Goal: Transaction & Acquisition: Purchase product/service

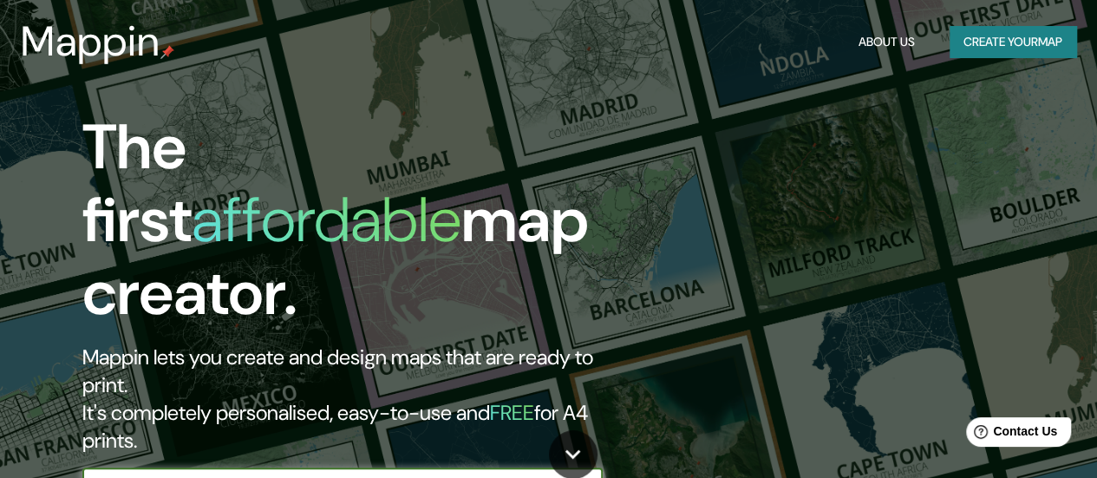
drag, startPoint x: 236, startPoint y: 421, endPoint x: 238, endPoint y: 410, distance: 10.5
click at [236, 475] on input "text" at bounding box center [325, 485] width 486 height 20
paste input "[URL][DOMAIN_NAME]"
type input "[URL][DOMAIN_NAME]"
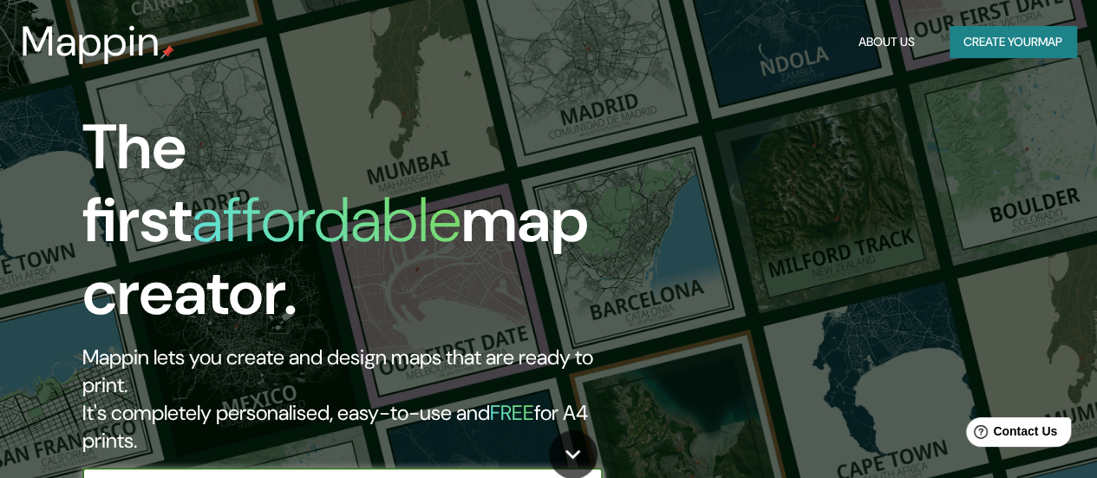
click at [594, 475] on icon "button" at bounding box center [585, 485] width 21 height 21
click at [225, 475] on input "text" at bounding box center [325, 485] width 486 height 20
paste input "[URL][DOMAIN_NAME]"
type input "[URL][DOMAIN_NAME]"
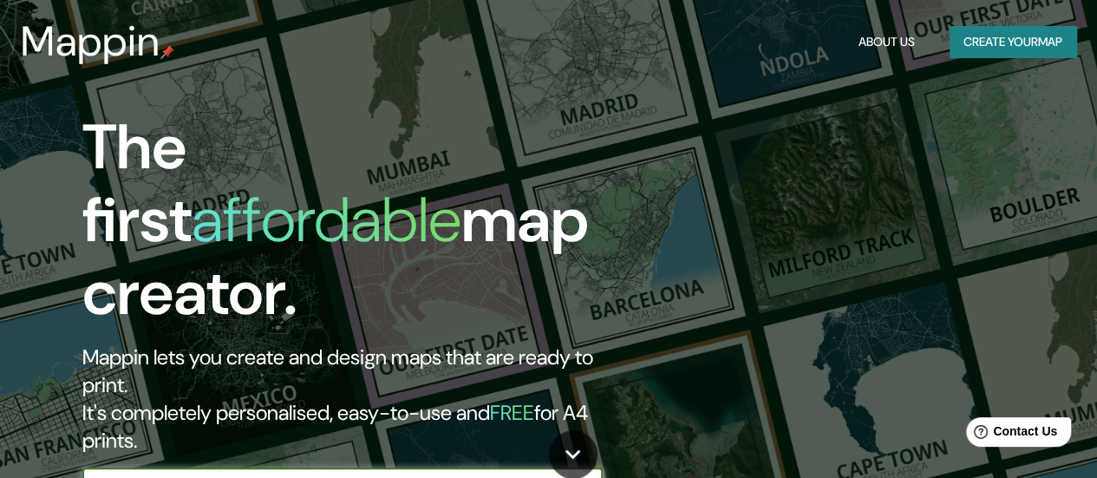
click at [587, 475] on icon "button" at bounding box center [585, 485] width 21 height 21
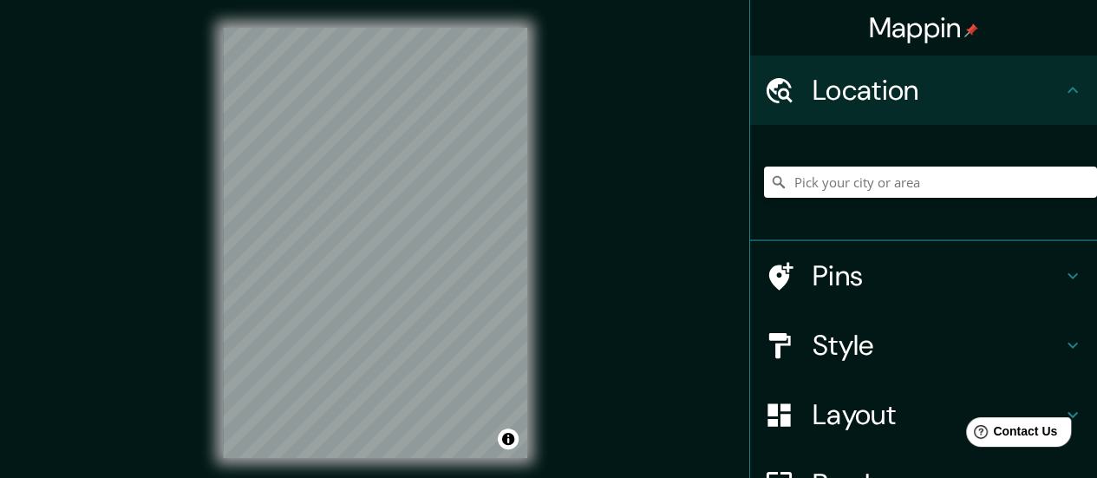
click at [831, 263] on h4 "Pins" at bounding box center [937, 275] width 250 height 35
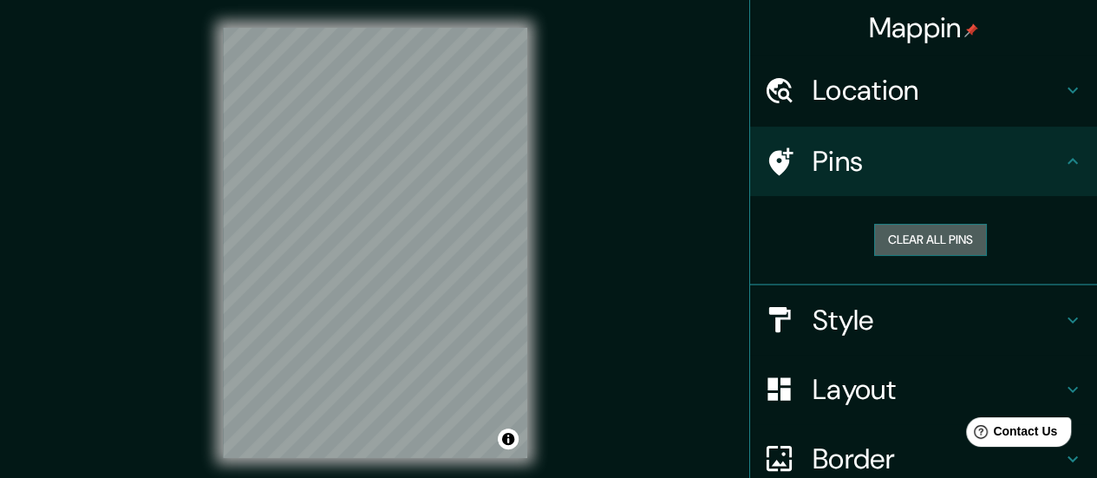
click at [897, 232] on button "Clear all pins" at bounding box center [930, 240] width 113 height 32
click at [812, 89] on h4 "Location" at bounding box center [937, 90] width 250 height 35
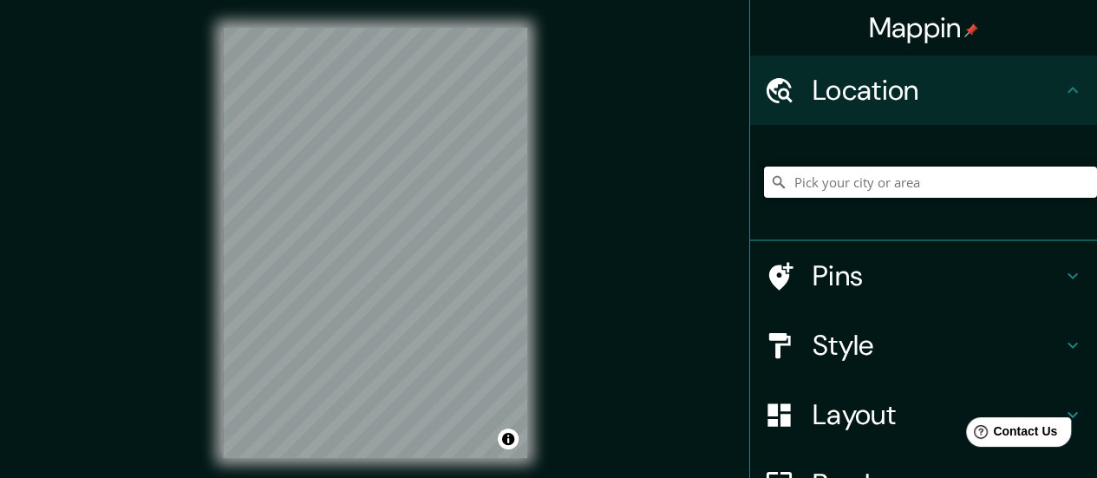
click at [882, 178] on input "Pick your city or area" at bounding box center [930, 181] width 333 height 31
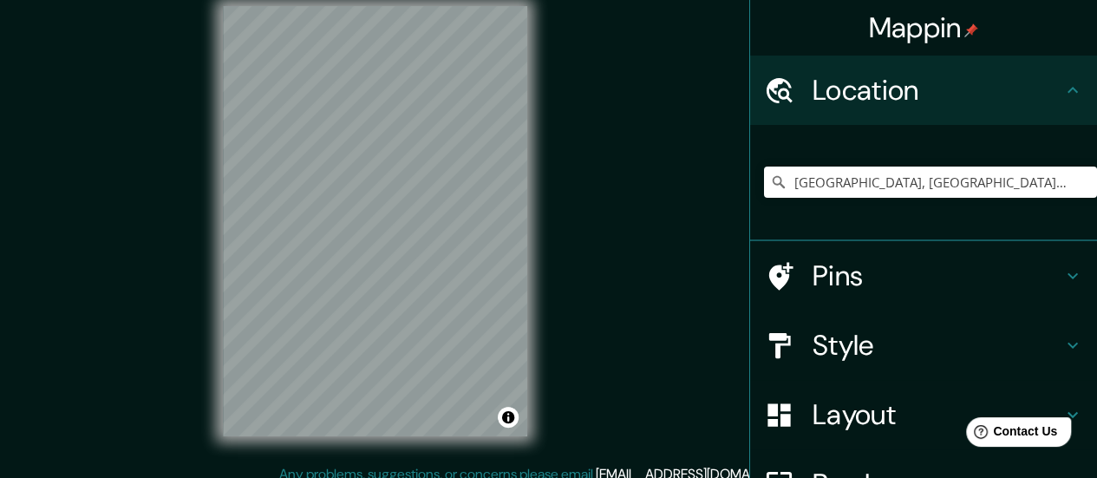
scroll to position [25, 0]
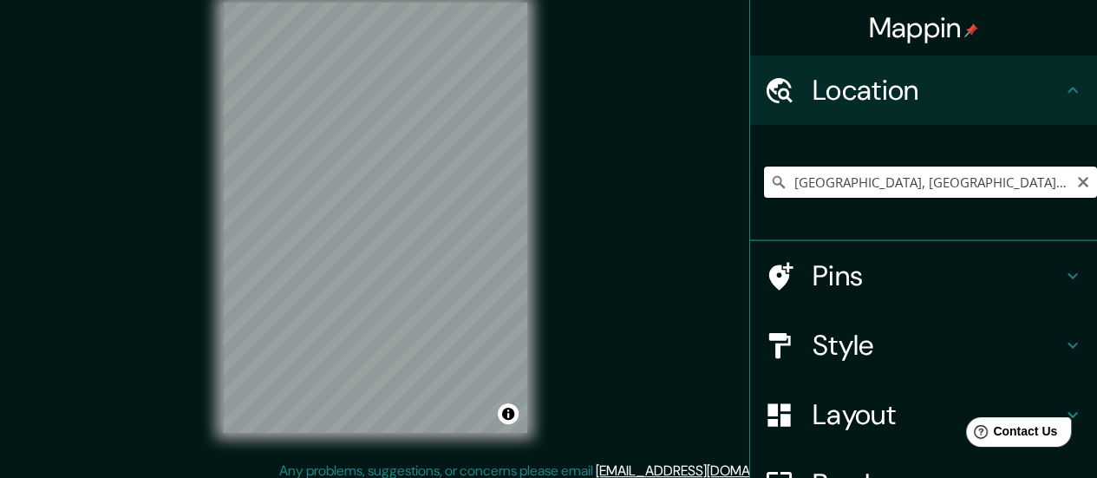
click at [928, 181] on input "[GEOGRAPHIC_DATA], [GEOGRAPHIC_DATA], [GEOGRAPHIC_DATA]" at bounding box center [930, 181] width 333 height 31
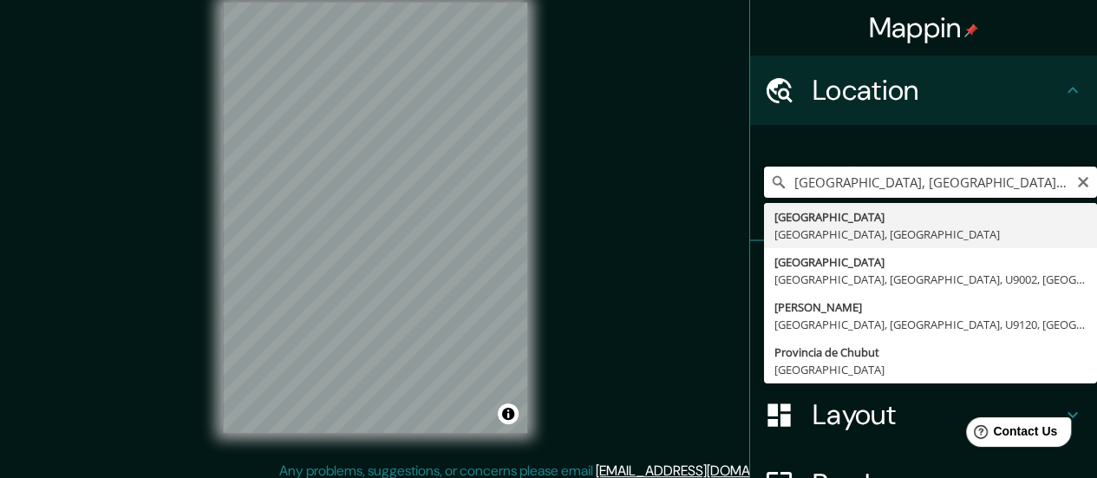
scroll to position [0, 13]
drag, startPoint x: 952, startPoint y: 185, endPoint x: 860, endPoint y: 190, distance: 92.1
click at [864, 188] on input "[GEOGRAPHIC_DATA], [GEOGRAPHIC_DATA], [GEOGRAPHIC_DATA]" at bounding box center [930, 181] width 333 height 31
click at [826, 183] on input "[GEOGRAPHIC_DATA], [GEOGRAPHIC_DATA], [GEOGRAPHIC_DATA]" at bounding box center [930, 181] width 333 height 31
click at [791, 179] on input "[GEOGRAPHIC_DATA], [GEOGRAPHIC_DATA], [GEOGRAPHIC_DATA]" at bounding box center [930, 181] width 333 height 31
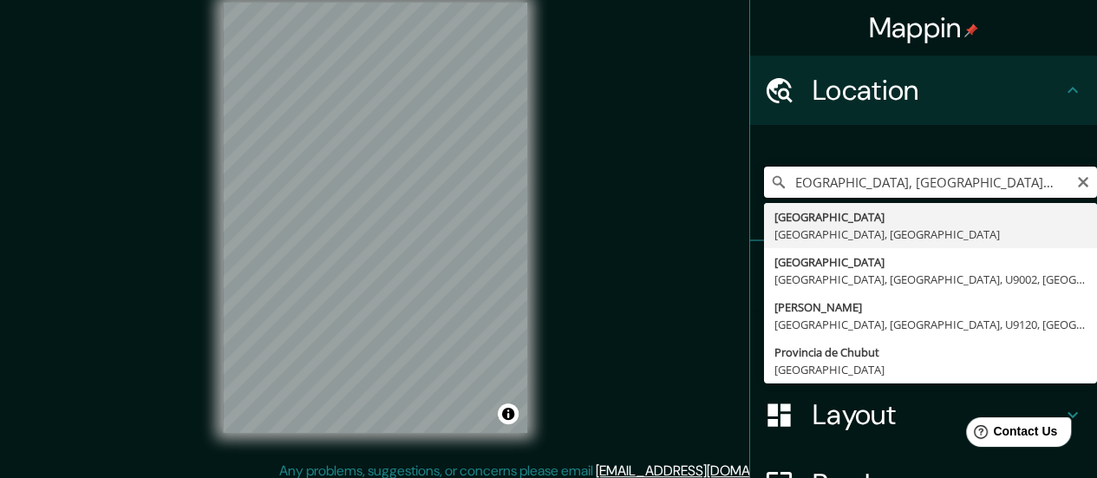
scroll to position [0, 0]
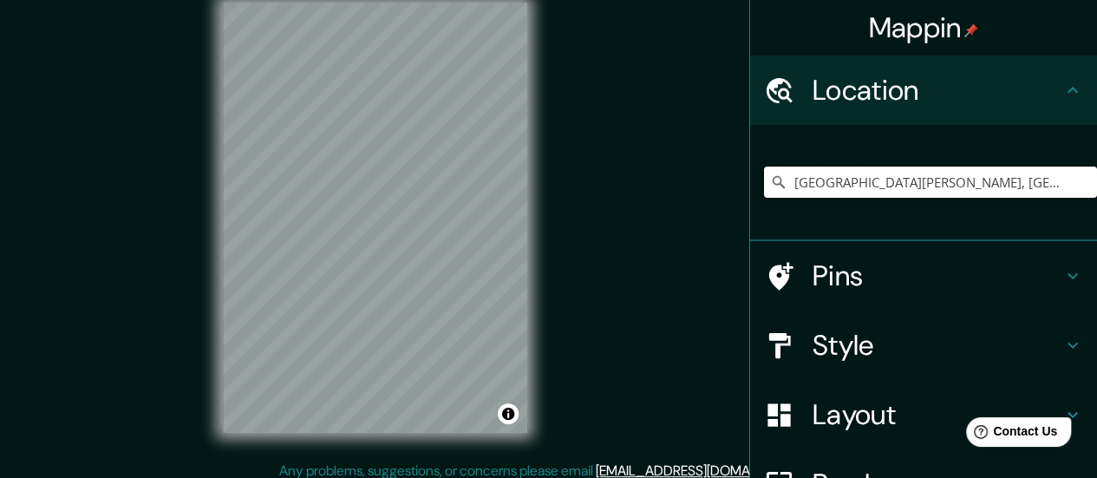
drag, startPoint x: 1011, startPoint y: 183, endPoint x: 730, endPoint y: 179, distance: 281.0
click at [730, 179] on div "Mappin Location [GEOGRAPHIC_DATA][PERSON_NAME], [GEOGRAPHIC_DATA], [GEOGRAPHIC_…" at bounding box center [548, 231] width 1097 height 513
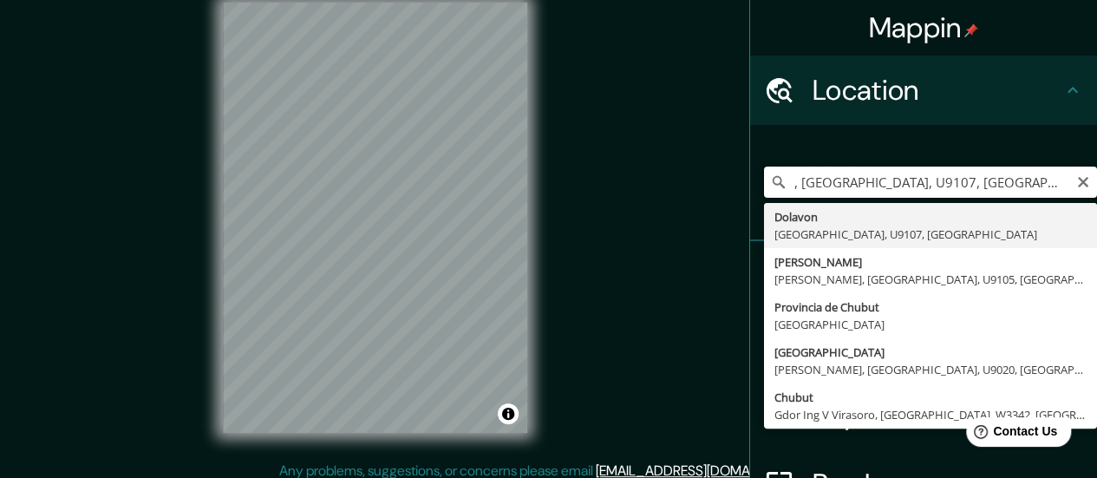
click at [1070, 191] on input ", [GEOGRAPHIC_DATA], U9107, [GEOGRAPHIC_DATA]" at bounding box center [930, 181] width 333 height 31
type input ", [GEOGRAPHIC_DATA], U9107, [GEOGRAPHIC_DATA]"
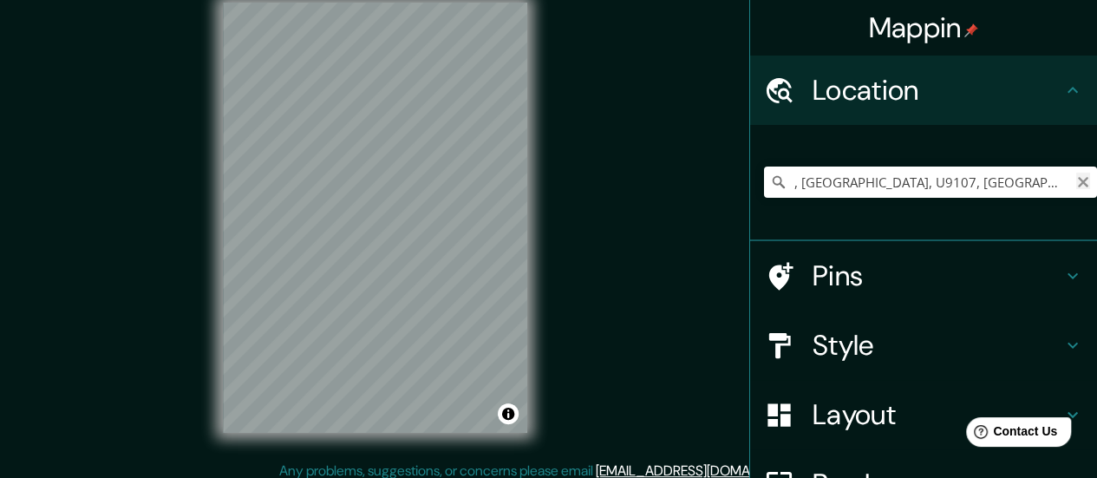
click at [1076, 183] on icon "Clear" at bounding box center [1083, 182] width 14 height 14
click at [1016, 190] on input "Pick your city or area" at bounding box center [930, 181] width 333 height 31
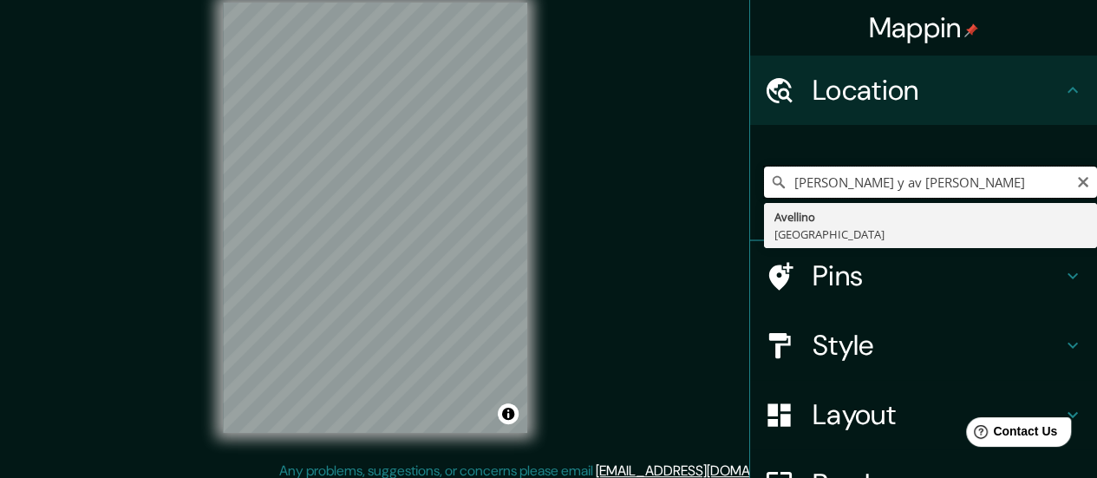
drag, startPoint x: 708, startPoint y: 169, endPoint x: 682, endPoint y: 175, distance: 26.7
click at [682, 175] on div "Mappin Location [PERSON_NAME] y av [PERSON_NAME] [GEOGRAPHIC_DATA] Pins Style L…" at bounding box center [548, 231] width 1097 height 513
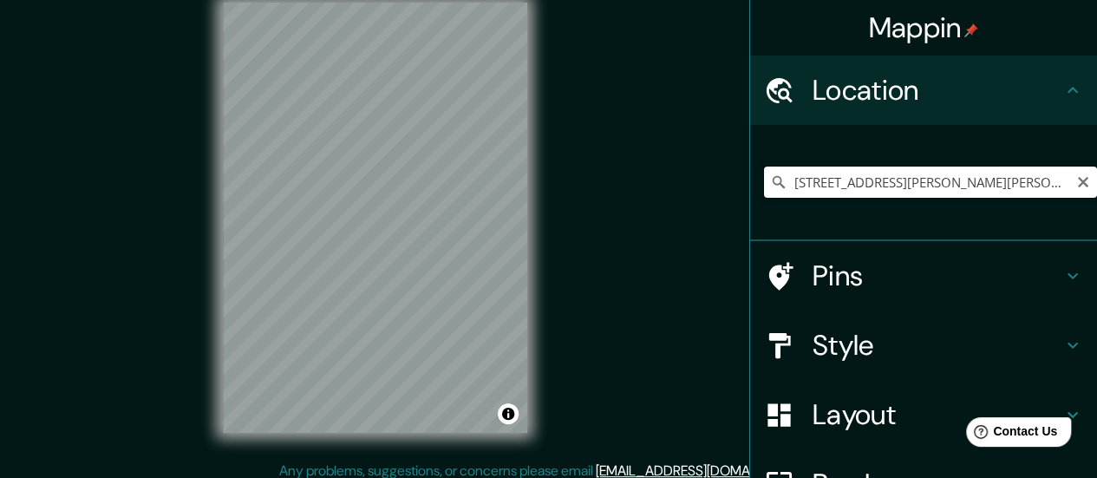
click at [883, 181] on input "[STREET_ADDRESS][PERSON_NAME][PERSON_NAME]" at bounding box center [930, 181] width 333 height 31
click at [941, 190] on input "[STREET_ADDRESS][PERSON_NAME][PERSON_NAME]" at bounding box center [930, 181] width 333 height 31
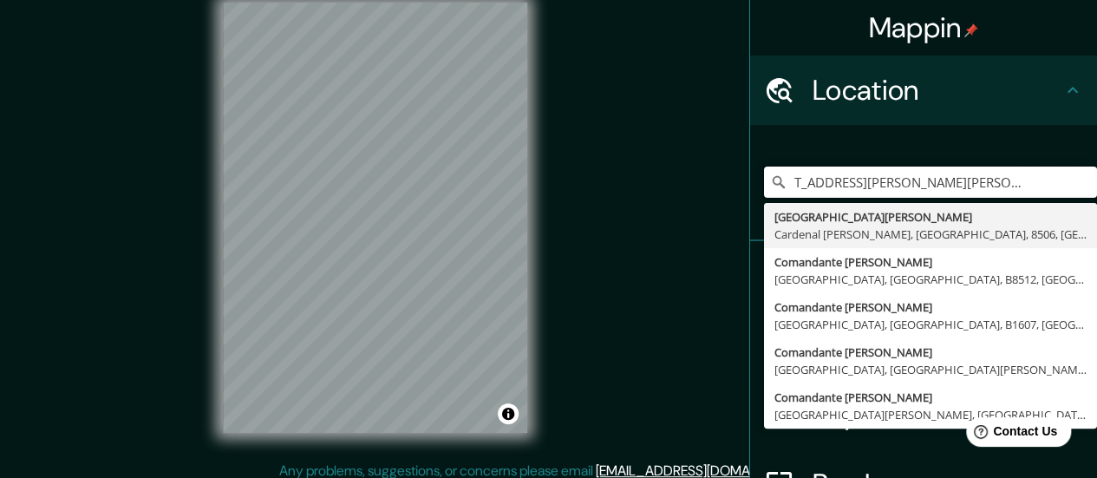
type input "[STREET_ADDRESS][PERSON_NAME][PERSON_NAME]"
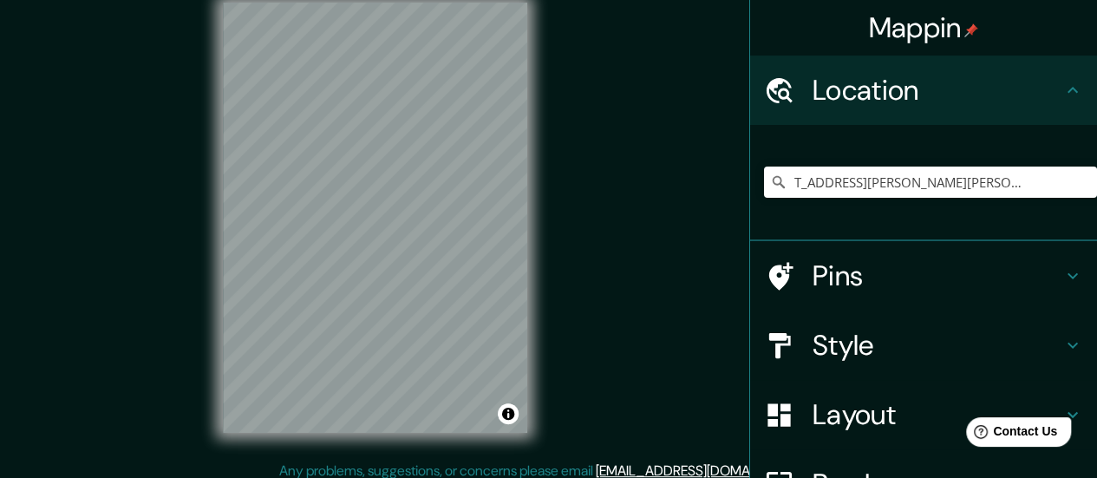
scroll to position [0, 0]
click at [1078, 179] on icon "Clear" at bounding box center [1083, 182] width 10 height 10
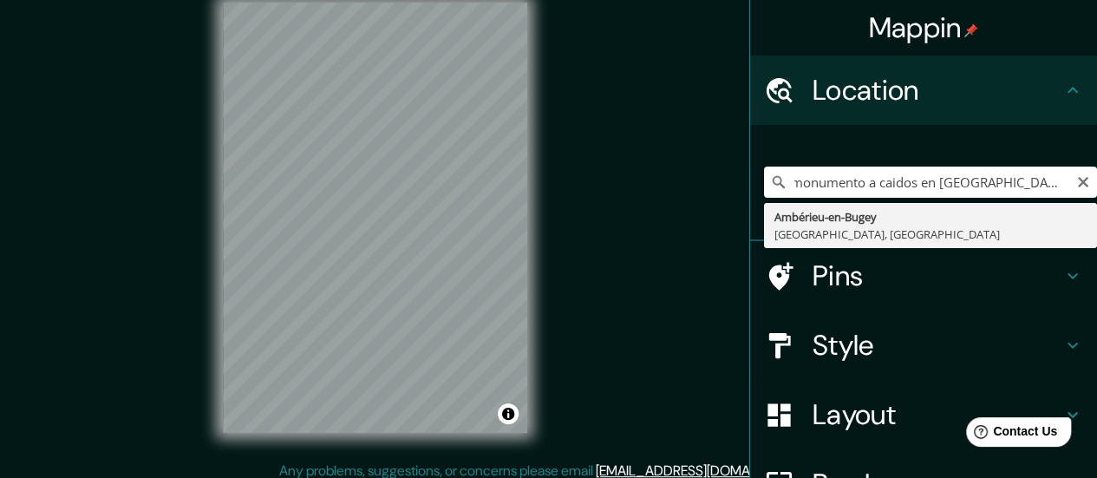
scroll to position [0, 26]
type input "monumento a caidos en [GEOGRAPHIC_DATA]"
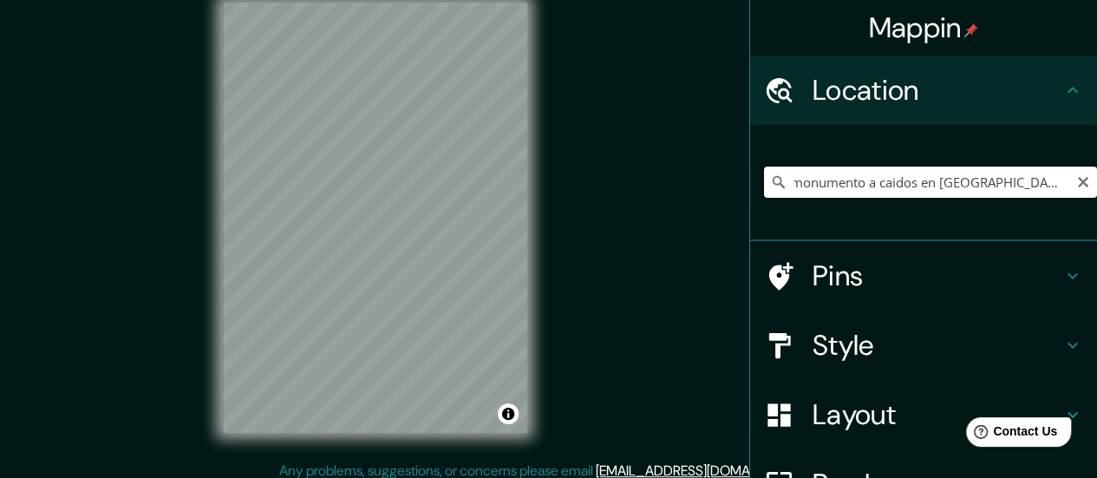
scroll to position [0, 0]
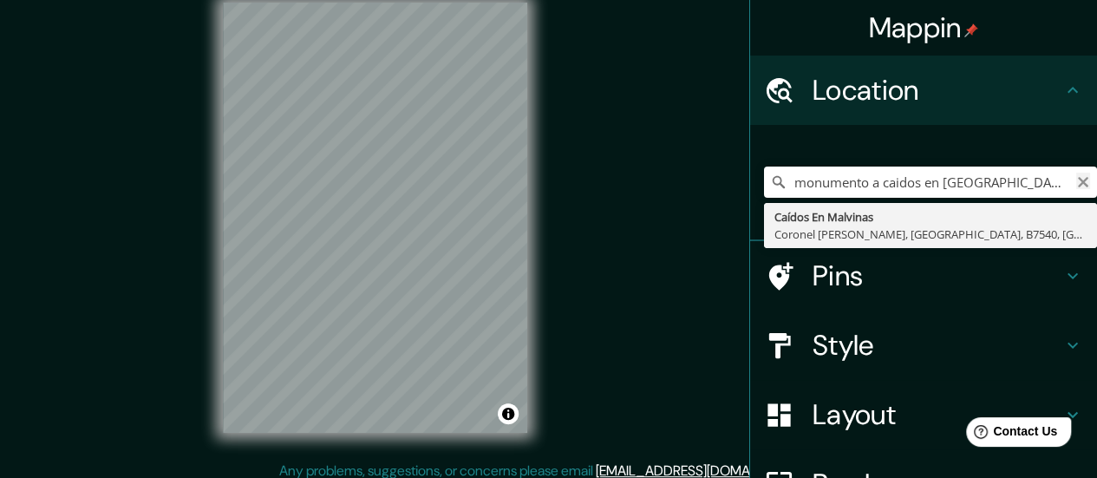
click at [1076, 177] on icon "Clear" at bounding box center [1083, 182] width 14 height 14
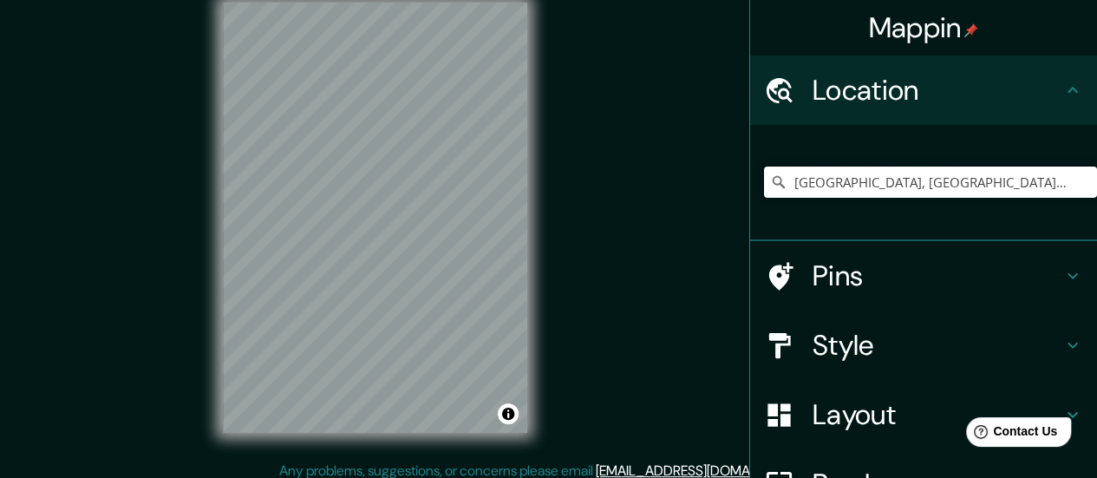
type input "[GEOGRAPHIC_DATA], [GEOGRAPHIC_DATA], [GEOGRAPHIC_DATA]"
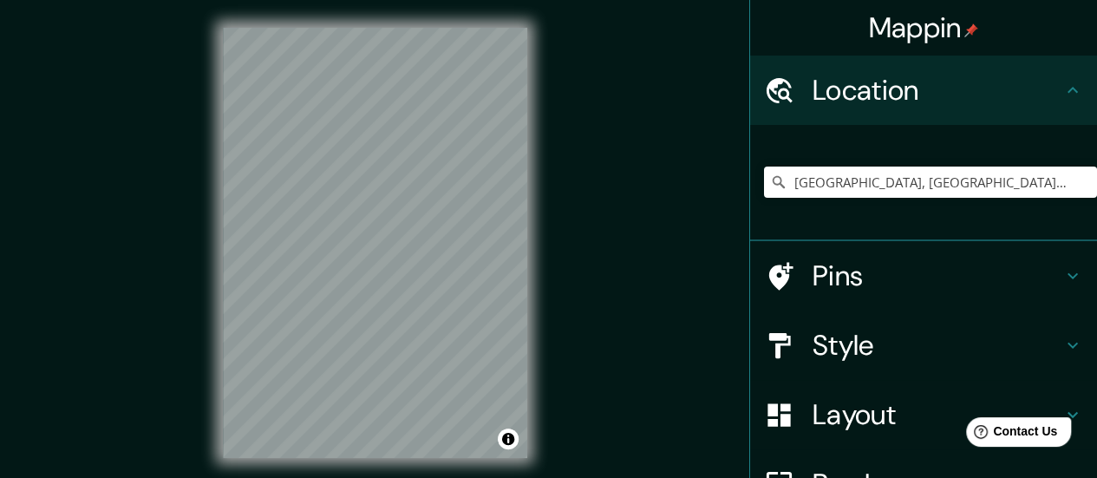
click at [778, 271] on icon at bounding box center [779, 276] width 30 height 30
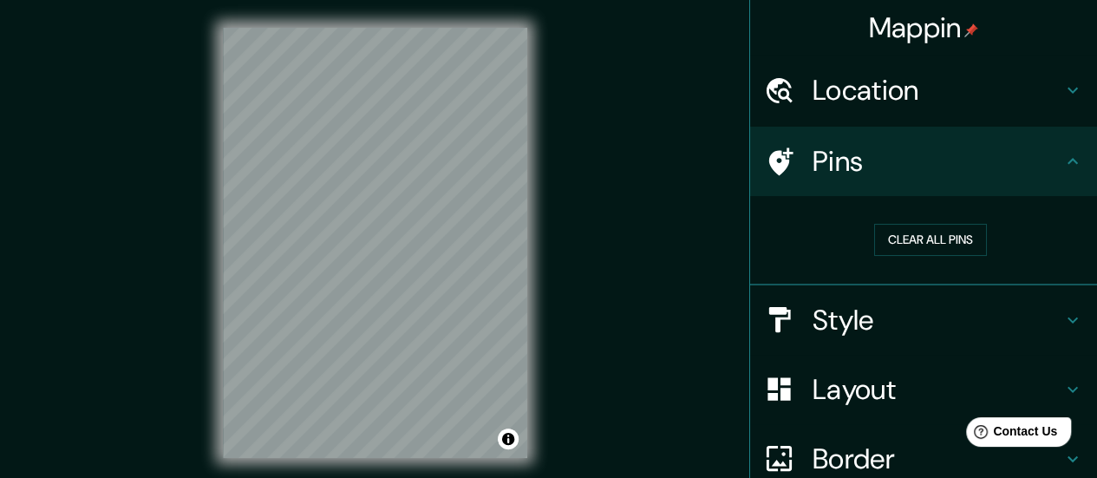
drag, startPoint x: 770, startPoint y: 166, endPoint x: 553, endPoint y: 221, distance: 223.6
click at [553, 221] on div "Mappin Location [GEOGRAPHIC_DATA], [GEOGRAPHIC_DATA], [GEOGRAPHIC_DATA] [GEOGRA…" at bounding box center [548, 256] width 1097 height 513
click at [611, 256] on div "Mappin Location [GEOGRAPHIC_DATA], [GEOGRAPHIC_DATA], [GEOGRAPHIC_DATA] [GEOGRA…" at bounding box center [548, 256] width 1097 height 513
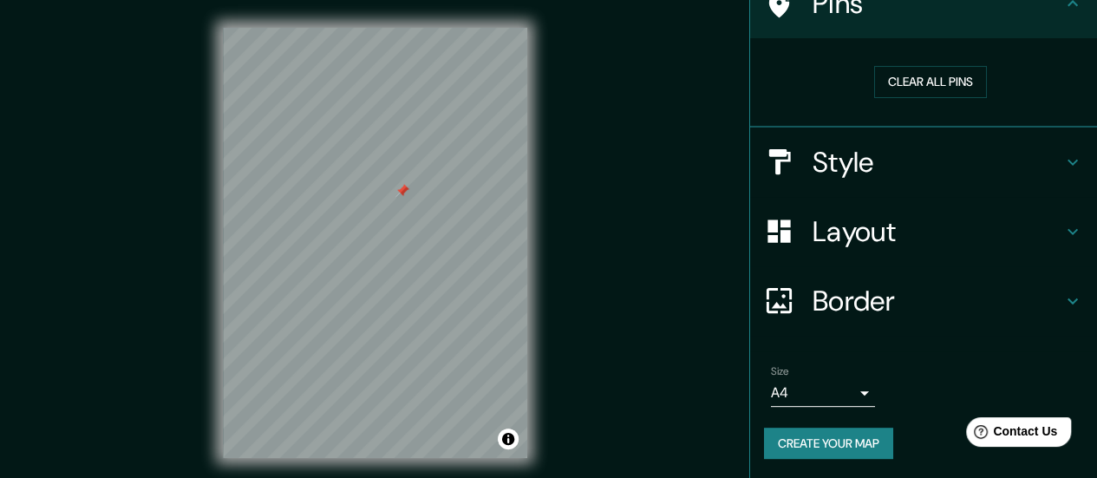
scroll to position [35, 0]
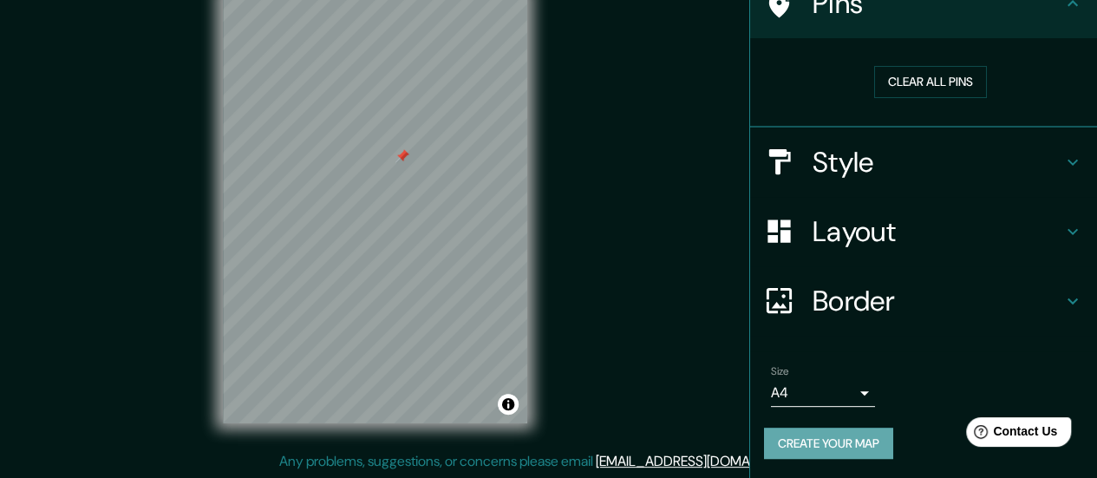
click at [853, 441] on button "Create your map" at bounding box center [828, 443] width 129 height 32
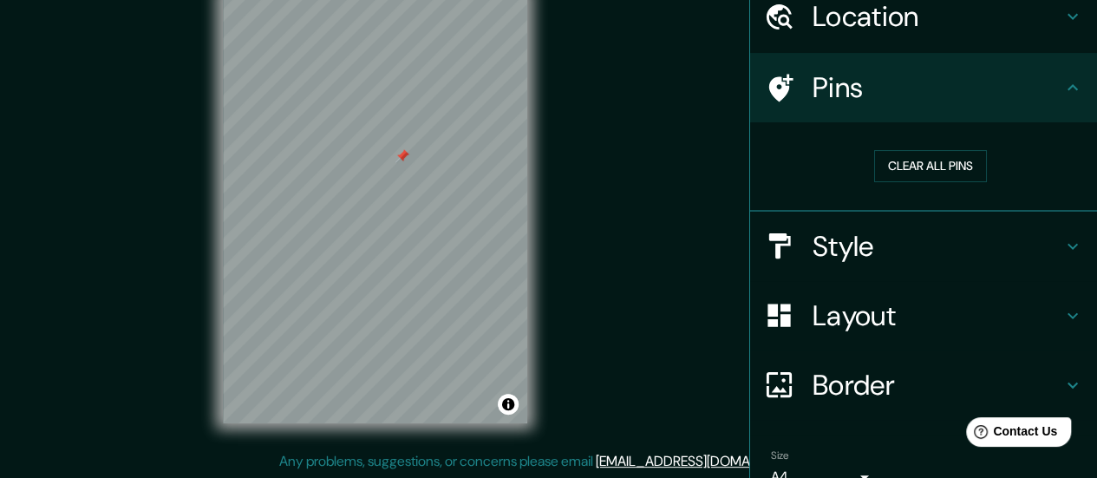
scroll to position [158, 0]
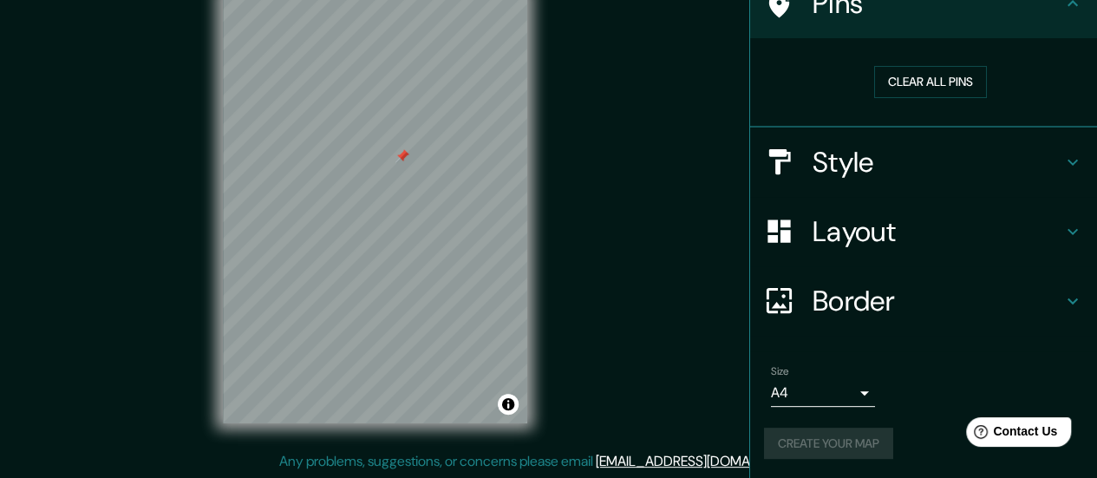
click at [904, 241] on h4 "Layout" at bounding box center [937, 231] width 250 height 35
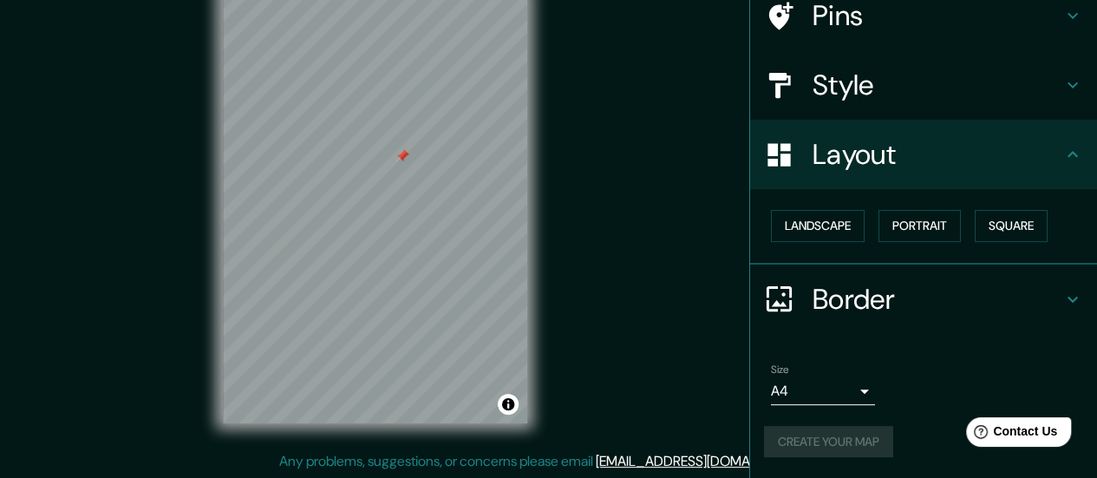
scroll to position [144, 0]
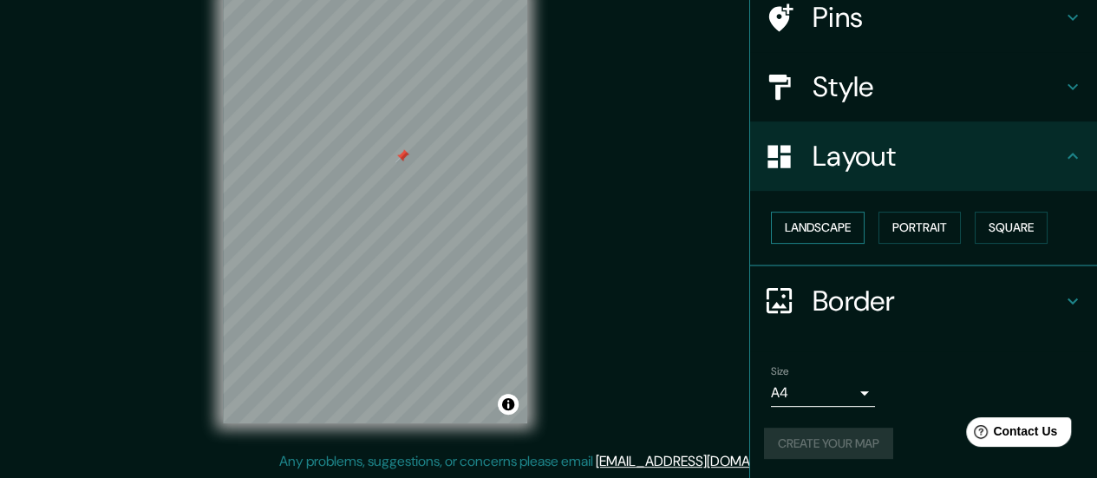
click at [839, 227] on button "Landscape" at bounding box center [818, 228] width 94 height 32
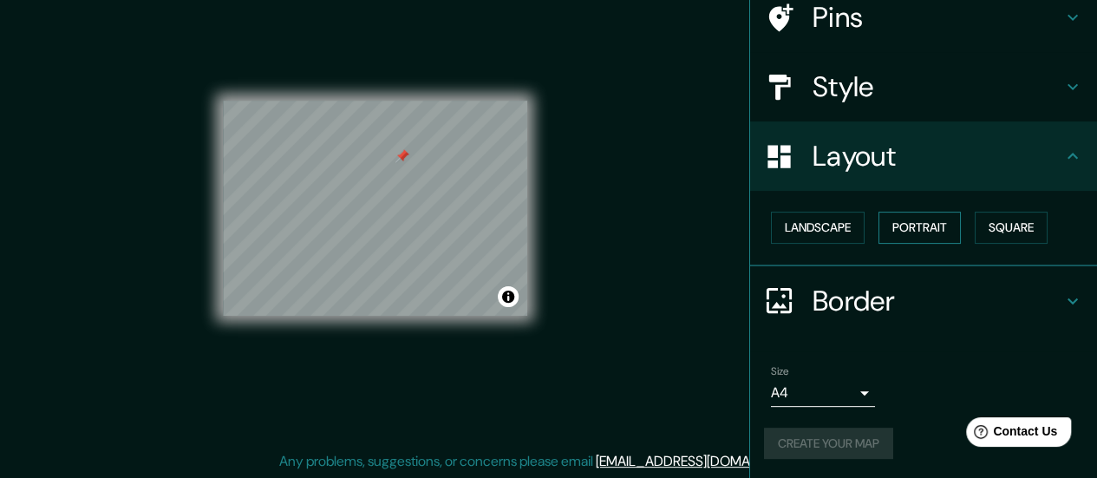
drag, startPoint x: 858, startPoint y: 232, endPoint x: 883, endPoint y: 230, distance: 24.3
click at [864, 232] on div "Landscape [GEOGRAPHIC_DATA]" at bounding box center [930, 228] width 333 height 46
click at [883, 230] on button "Portrait" at bounding box center [919, 228] width 82 height 32
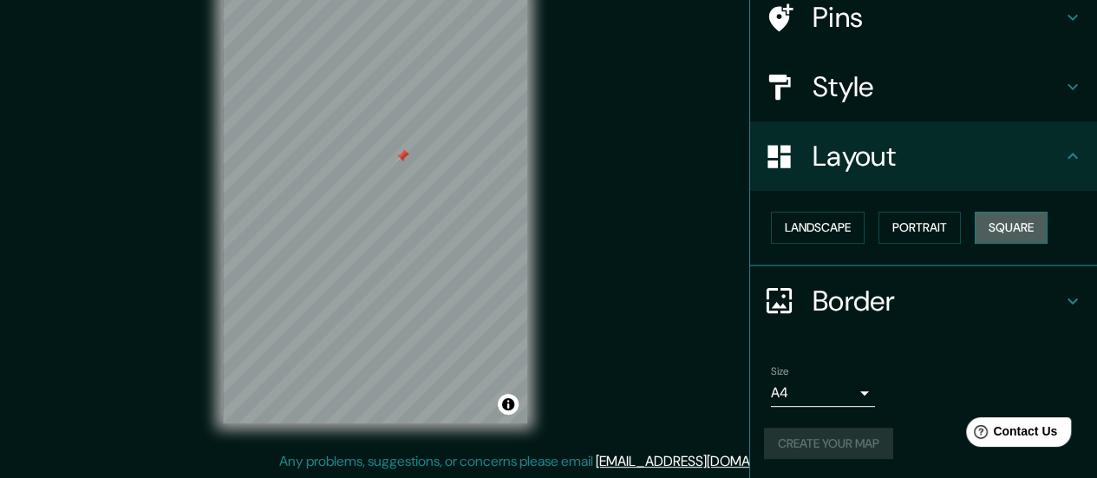
click at [1015, 235] on button "Square" at bounding box center [1011, 228] width 73 height 32
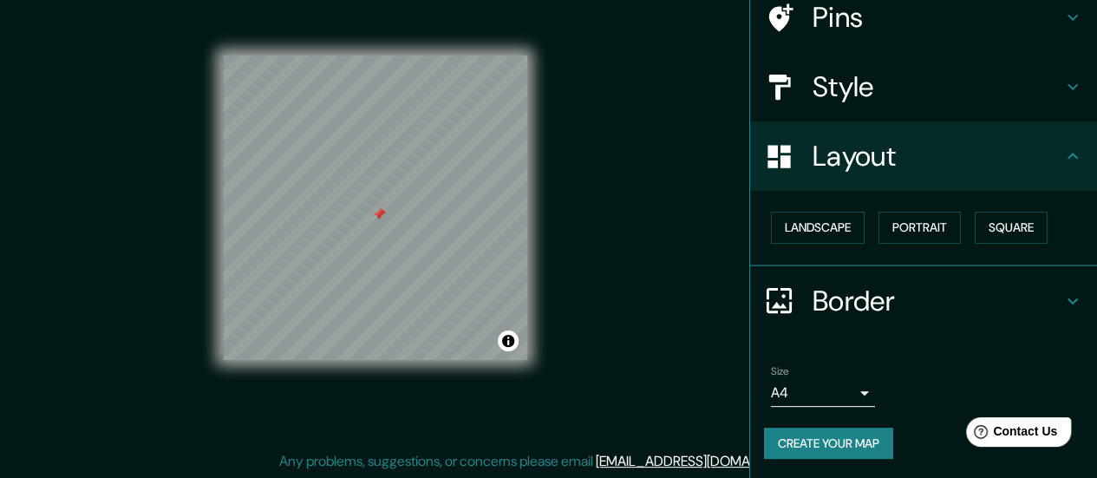
click at [812, 292] on h4 "Border" at bounding box center [937, 301] width 250 height 35
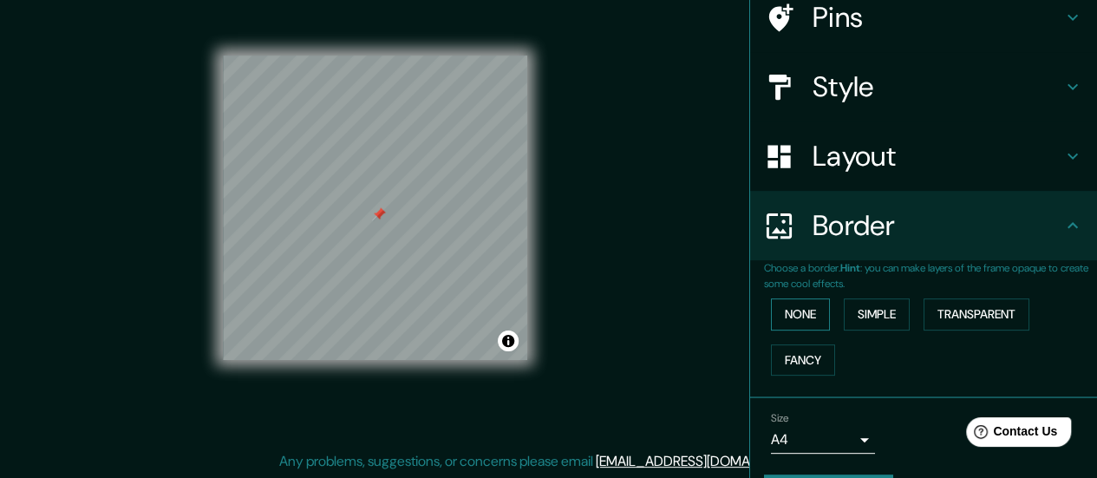
click at [803, 315] on button "None" at bounding box center [800, 314] width 59 height 32
click at [878, 315] on button "Simple" at bounding box center [877, 314] width 66 height 32
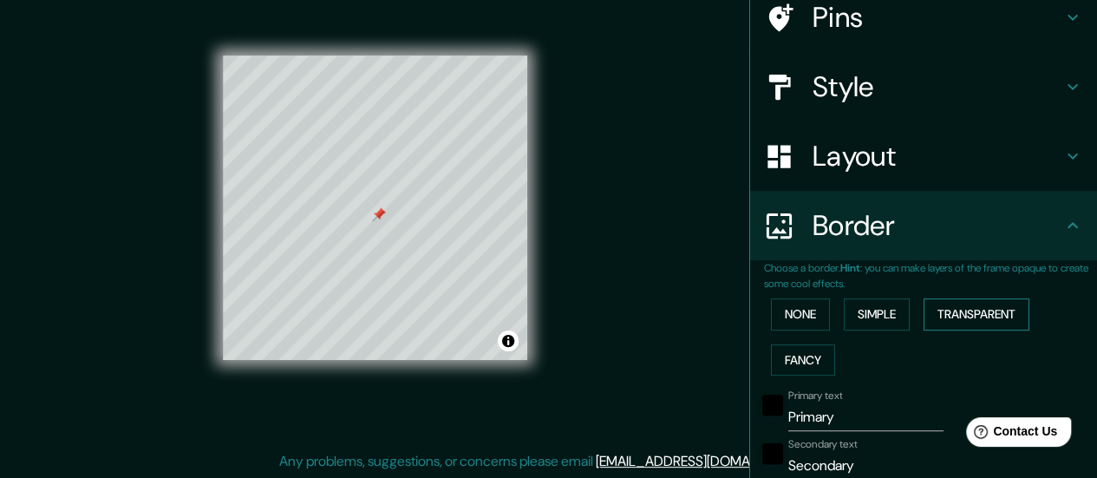
click at [957, 310] on button "Transparent" at bounding box center [976, 314] width 106 height 32
drag, startPoint x: 805, startPoint y: 317, endPoint x: 805, endPoint y: 347, distance: 30.3
click at [805, 317] on button "None" at bounding box center [800, 314] width 59 height 32
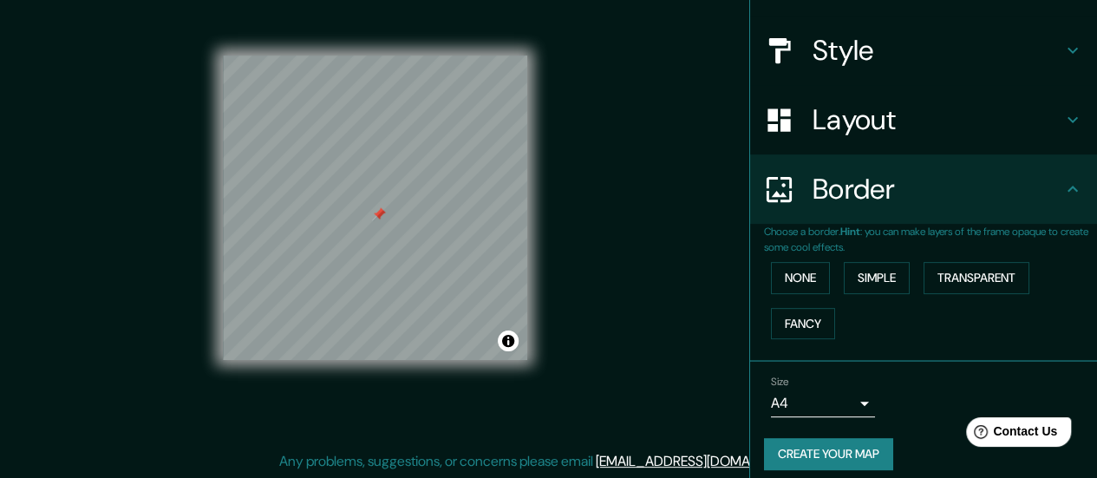
scroll to position [191, 0]
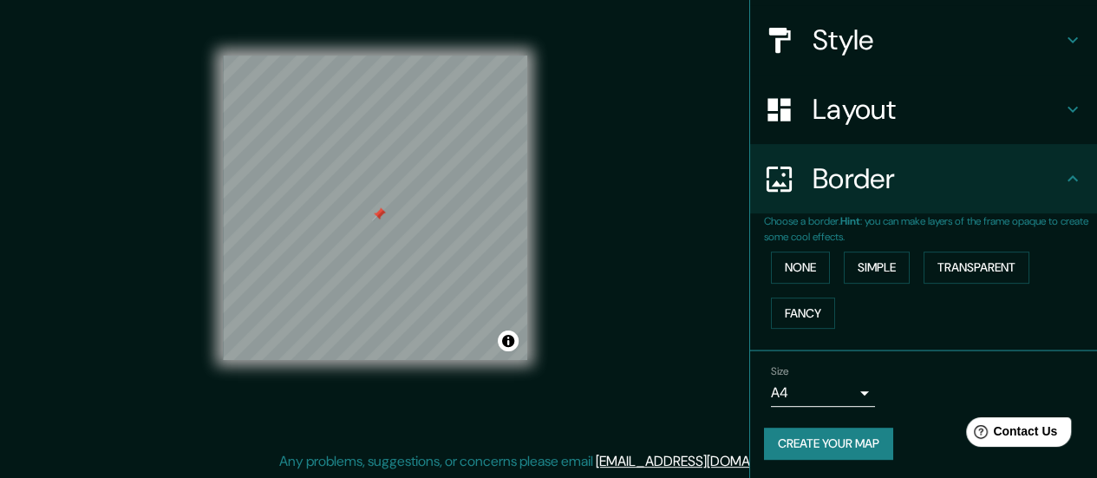
click at [848, 393] on body "Mappin Location [GEOGRAPHIC_DATA], [GEOGRAPHIC_DATA], [GEOGRAPHIC_DATA] [GEOGRA…" at bounding box center [548, 204] width 1097 height 478
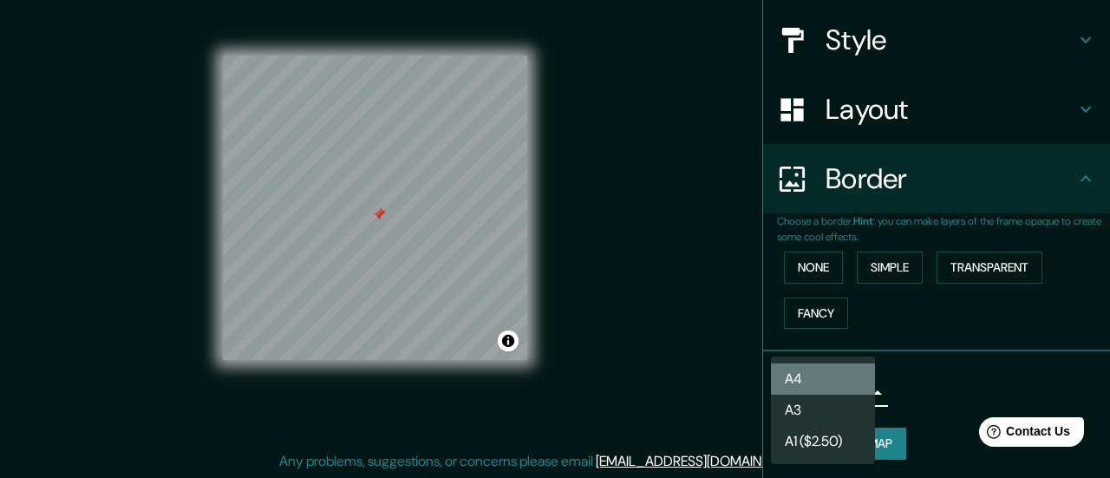
click at [856, 379] on li "A4" at bounding box center [823, 378] width 104 height 31
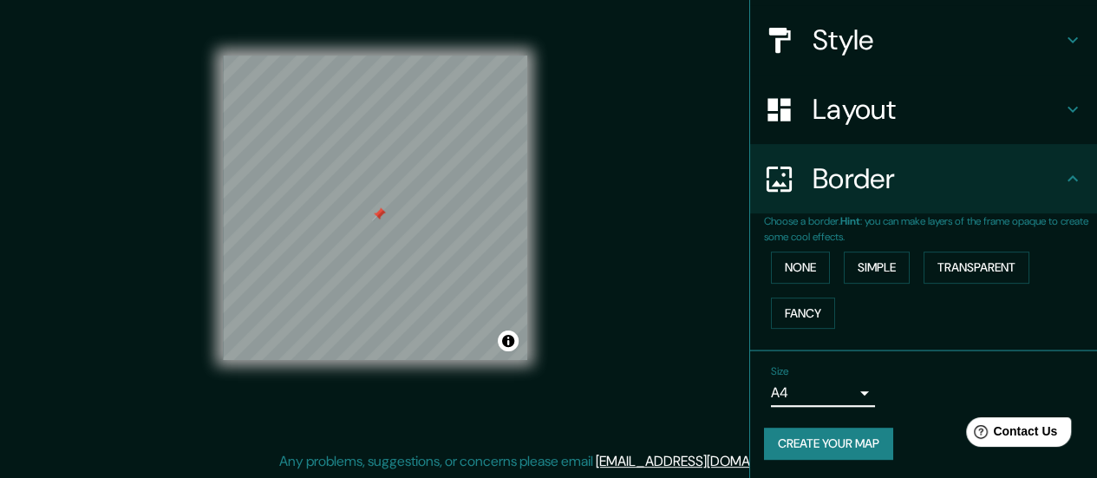
click at [856, 438] on button "Create your map" at bounding box center [828, 443] width 129 height 32
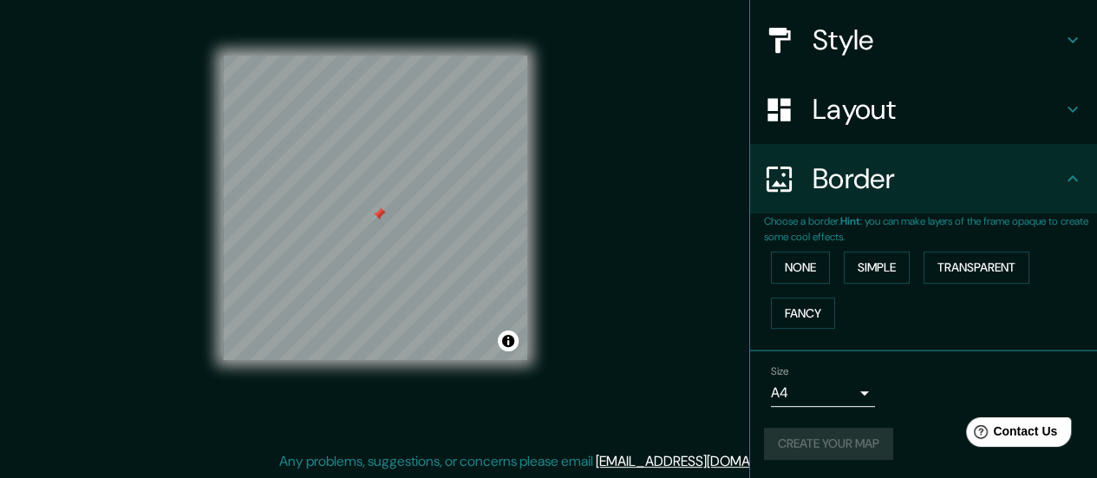
click at [912, 44] on h4 "Style" at bounding box center [937, 40] width 250 height 35
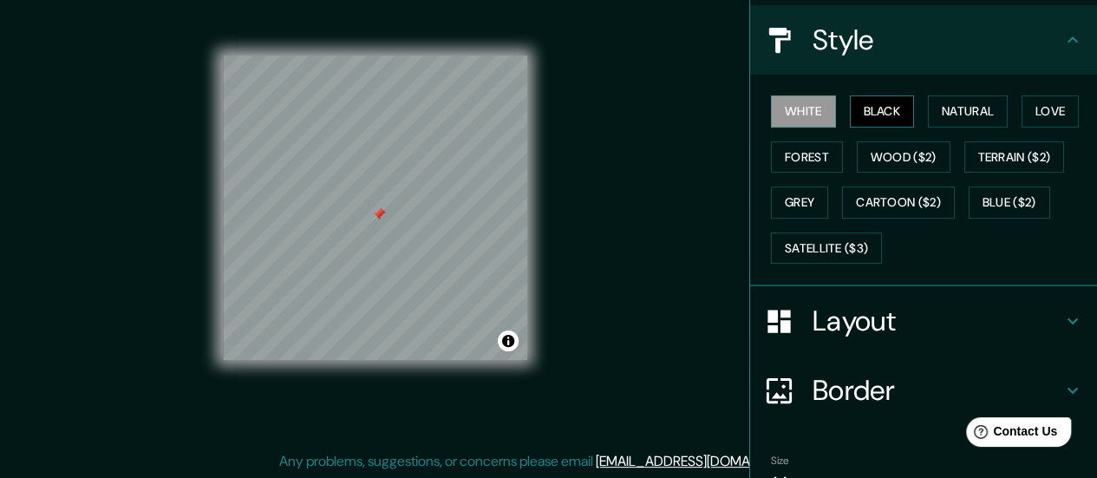
click at [872, 112] on button "Black" at bounding box center [882, 111] width 65 height 32
click at [930, 109] on button "Natural" at bounding box center [968, 111] width 80 height 32
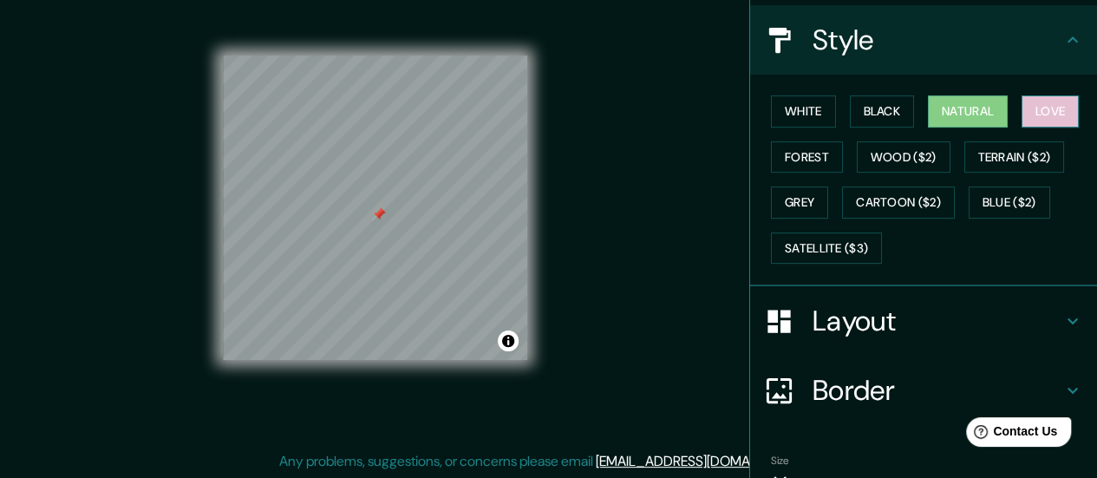
click at [1028, 108] on button "Love" at bounding box center [1049, 111] width 57 height 32
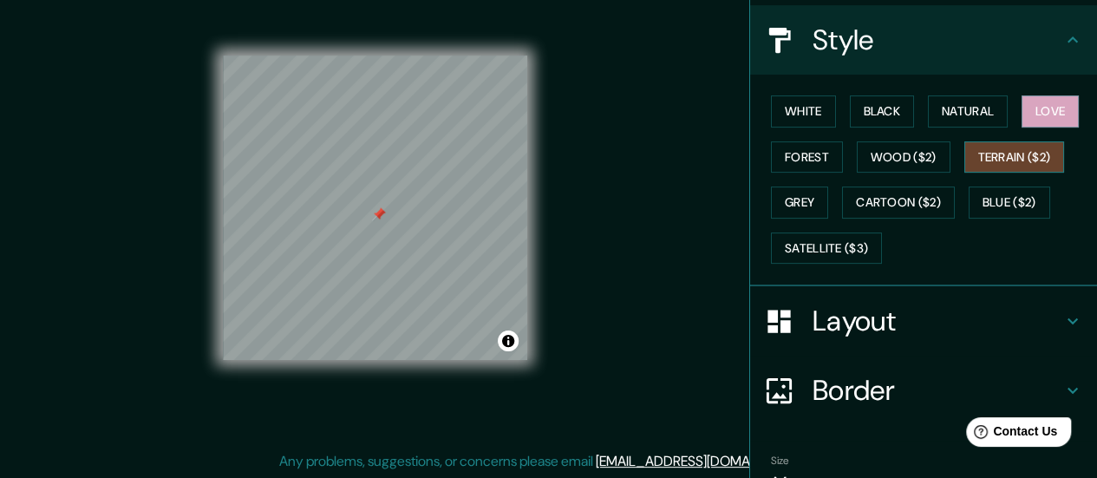
click at [1023, 142] on button "Terrain ($2)" at bounding box center [1014, 157] width 101 height 32
click at [791, 157] on button "Forest" at bounding box center [807, 157] width 72 height 32
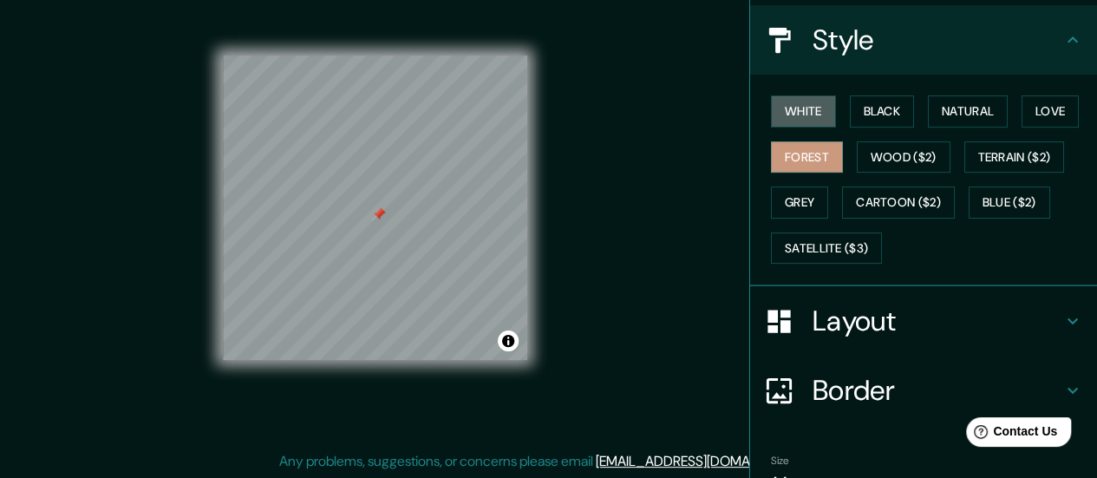
click at [822, 107] on button "White" at bounding box center [803, 111] width 65 height 32
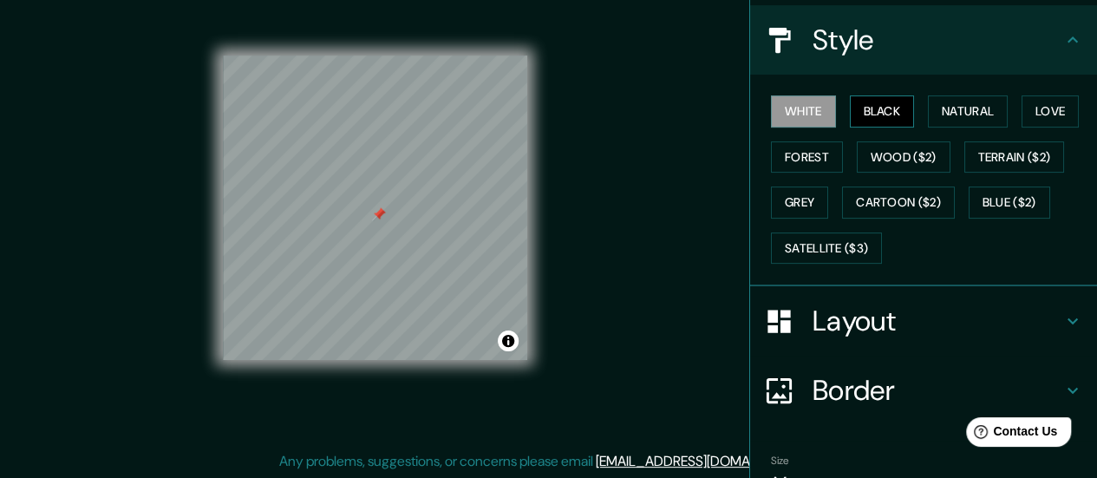
click at [865, 107] on button "Black" at bounding box center [882, 111] width 65 height 32
click at [910, 111] on div "White Black Natural Love Forest Wood ($2) Terrain ($2) Grey Cartoon ($2) Blue (…" at bounding box center [930, 179] width 333 height 182
click at [930, 111] on button "Natural" at bounding box center [968, 111] width 80 height 32
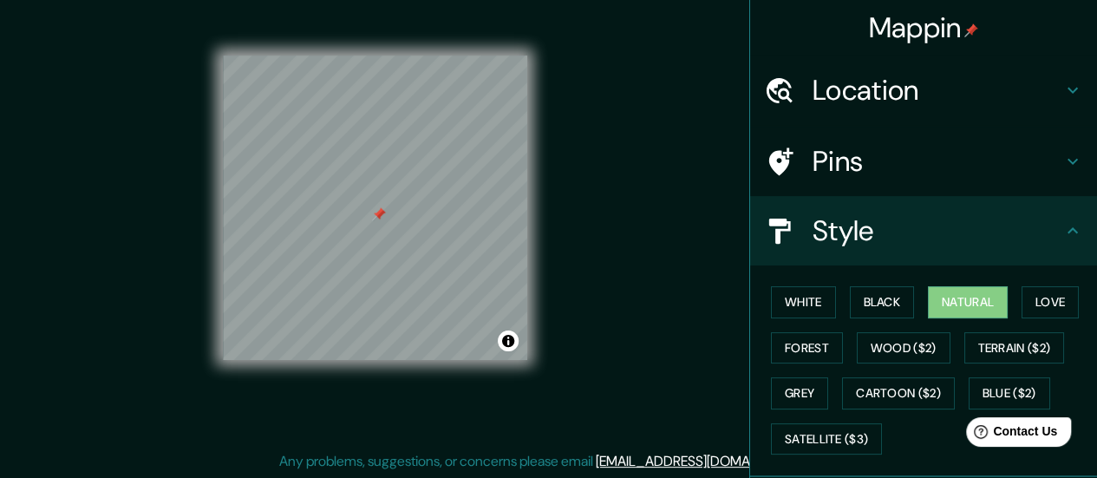
scroll to position [279, 0]
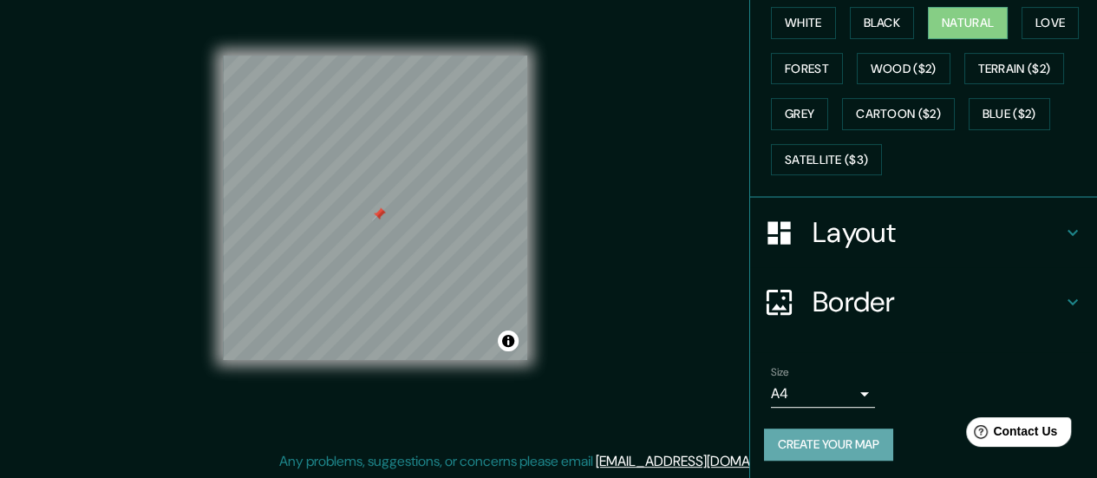
click at [846, 440] on button "Create your map" at bounding box center [828, 444] width 129 height 32
click at [840, 391] on body "Mappin Location [GEOGRAPHIC_DATA], [GEOGRAPHIC_DATA], [GEOGRAPHIC_DATA] [GEOGRA…" at bounding box center [548, 204] width 1097 height 478
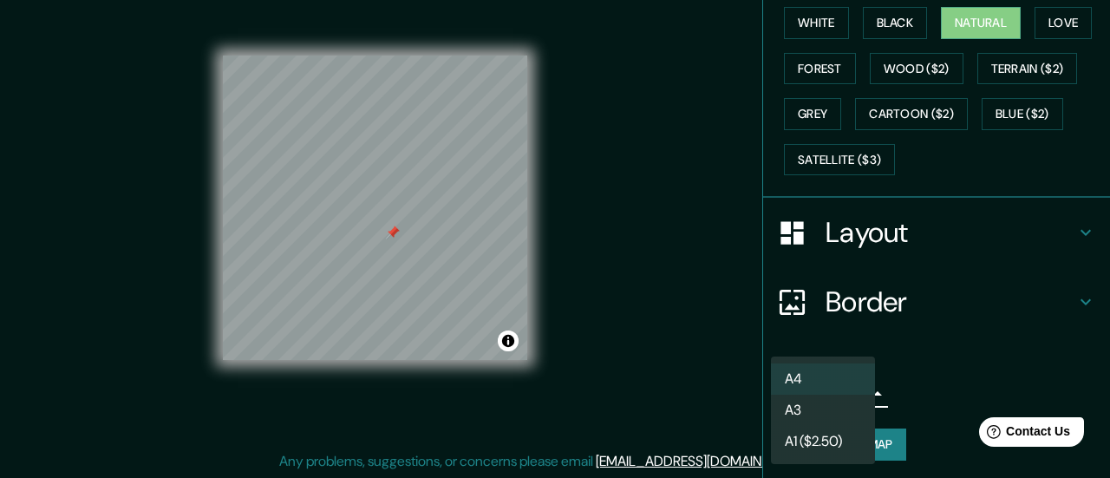
click at [836, 406] on li "A3" at bounding box center [823, 410] width 104 height 31
type input "a4"
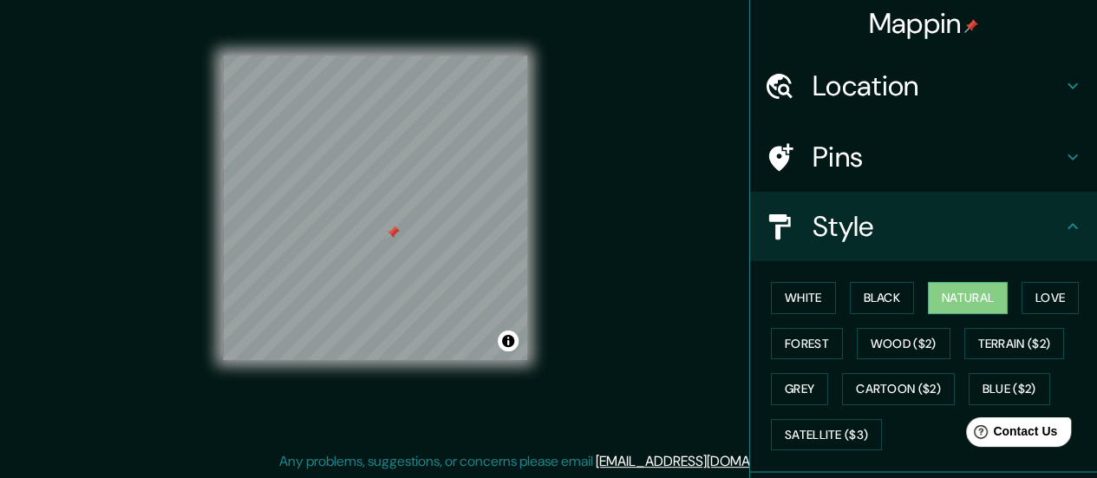
scroll to position [0, 0]
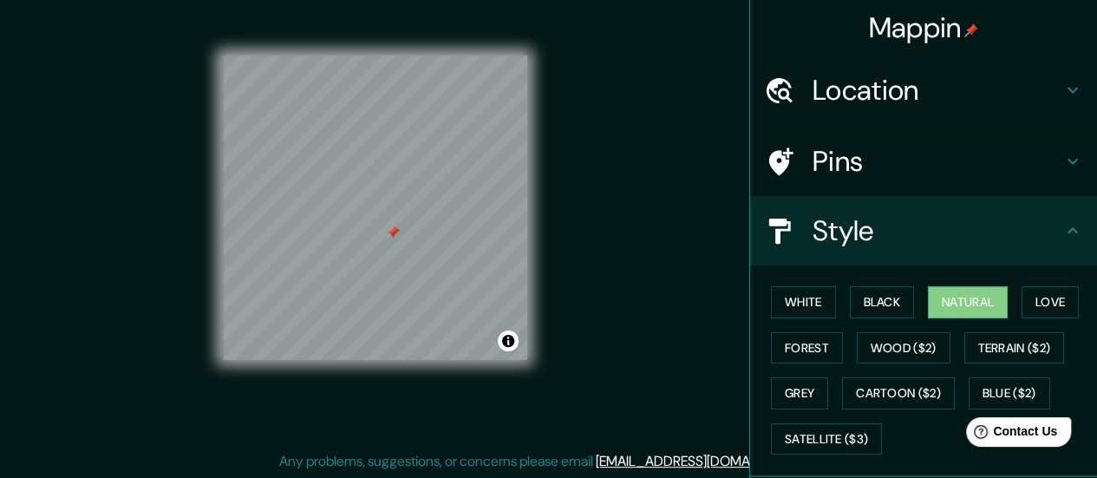
click at [876, 76] on h4 "Location" at bounding box center [937, 90] width 250 height 35
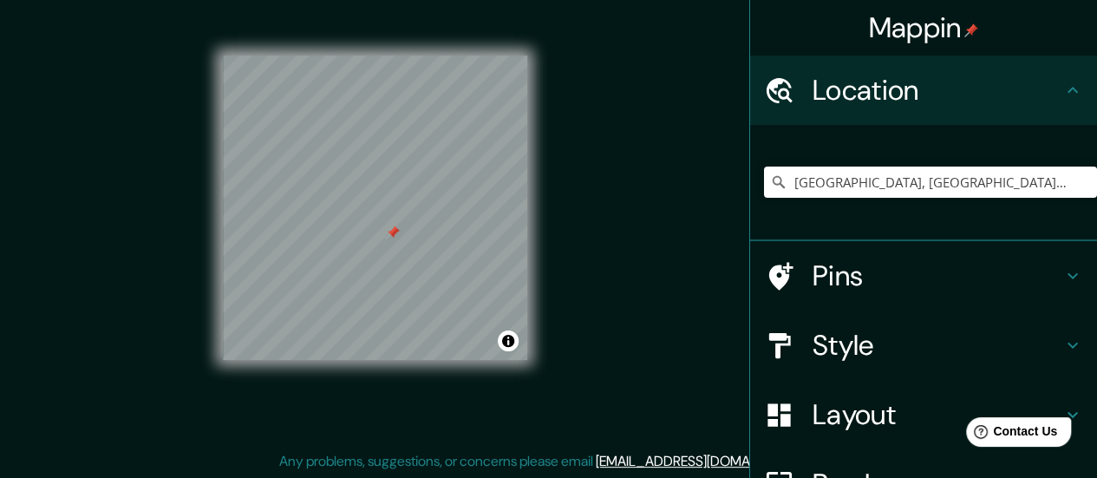
click at [876, 76] on h4 "Location" at bounding box center [937, 90] width 250 height 35
click at [869, 300] on div "Pins" at bounding box center [923, 275] width 347 height 69
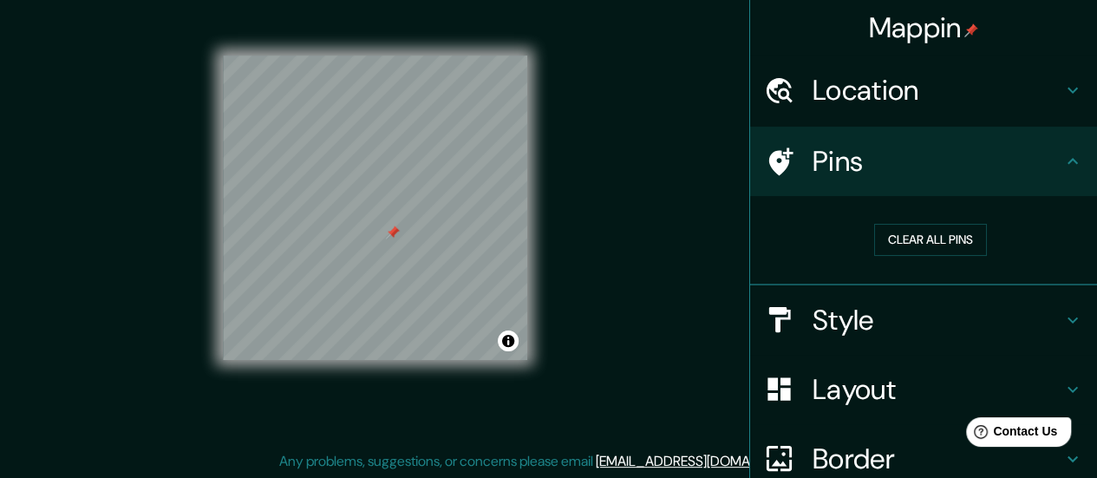
click at [611, 223] on div "Mappin Location [GEOGRAPHIC_DATA], [GEOGRAPHIC_DATA], [GEOGRAPHIC_DATA] [GEOGRA…" at bounding box center [548, 221] width 1097 height 513
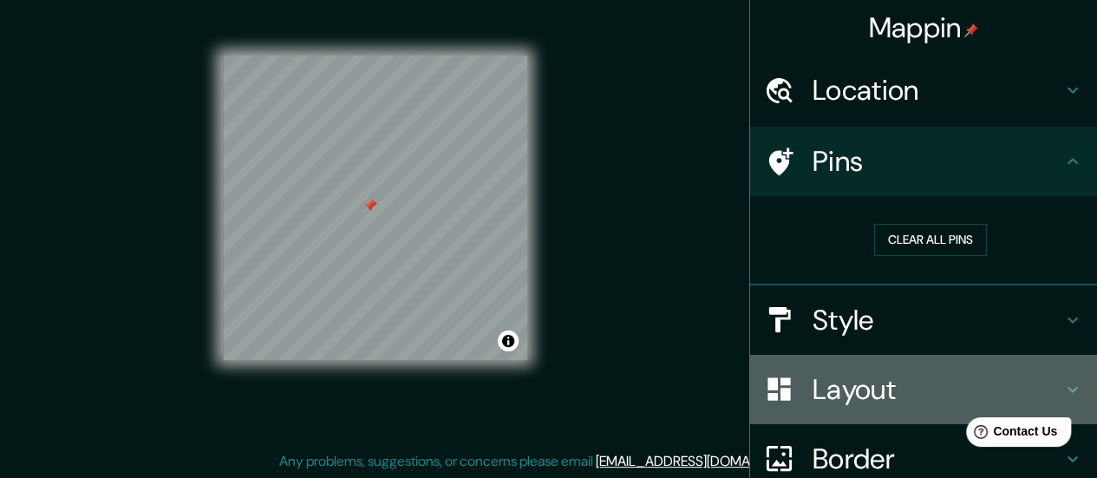
click at [891, 406] on div "Layout" at bounding box center [923, 389] width 347 height 69
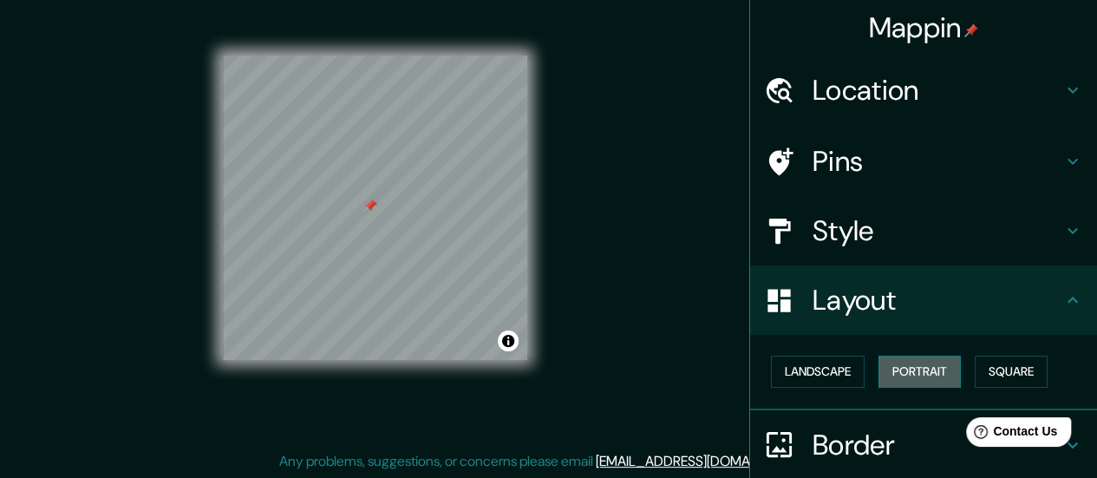
click at [912, 374] on button "Portrait" at bounding box center [919, 372] width 82 height 32
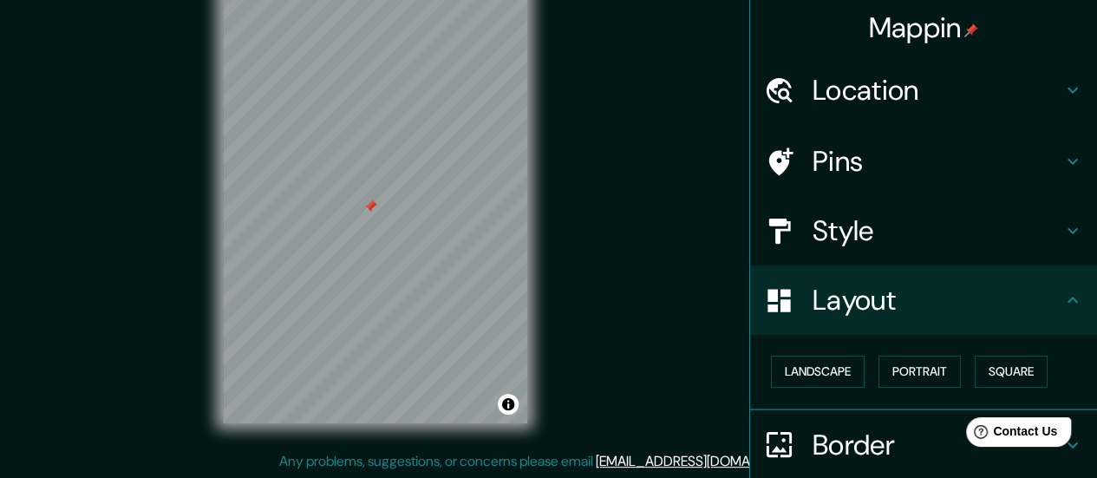
click at [649, 321] on div "Mappin Location [GEOGRAPHIC_DATA], [GEOGRAPHIC_DATA], [GEOGRAPHIC_DATA] [GEOGRA…" at bounding box center [548, 221] width 1097 height 513
click at [813, 371] on button "Landscape" at bounding box center [818, 372] width 94 height 32
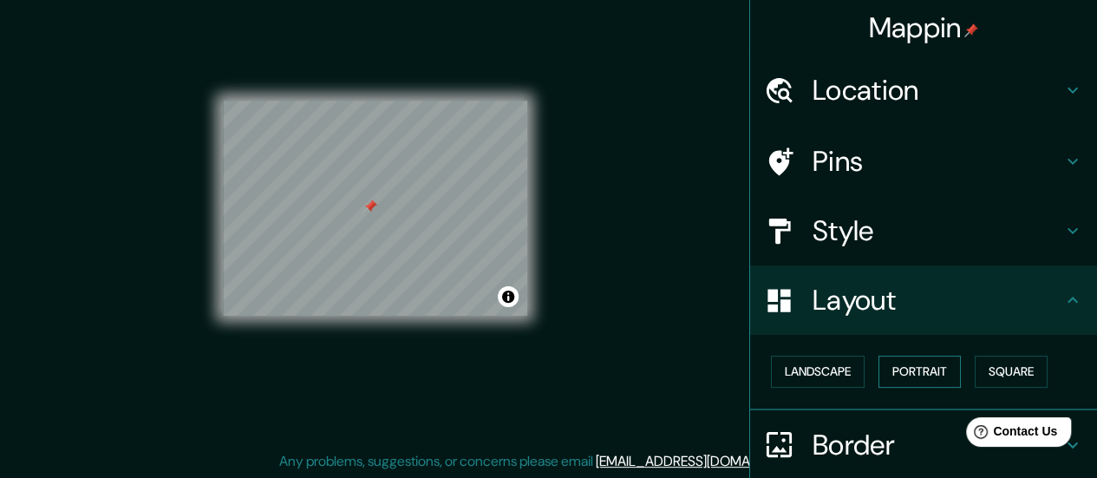
click at [886, 369] on button "Portrait" at bounding box center [919, 372] width 82 height 32
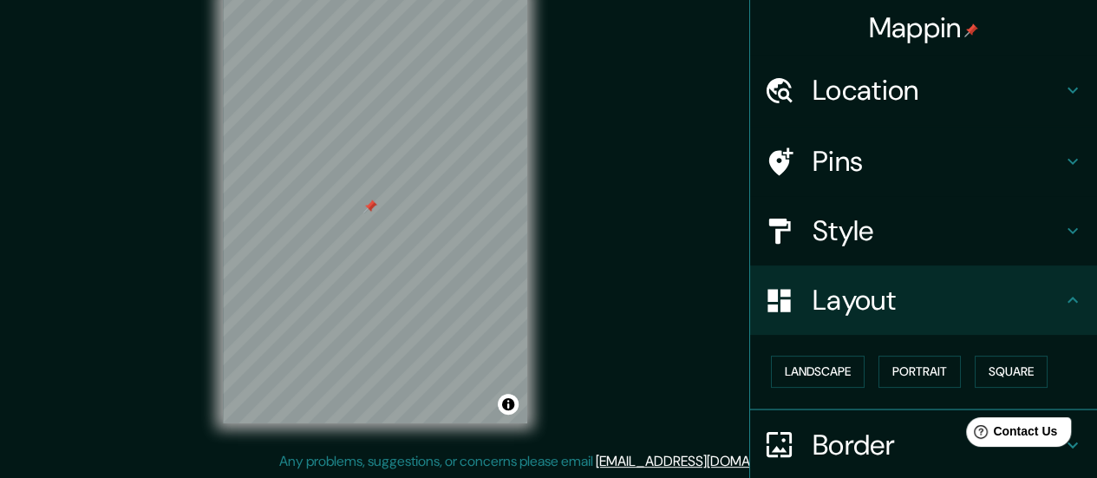
click at [688, 341] on div "Mappin Location [GEOGRAPHIC_DATA], [GEOGRAPHIC_DATA], [GEOGRAPHIC_DATA] [GEOGRA…" at bounding box center [548, 221] width 1097 height 513
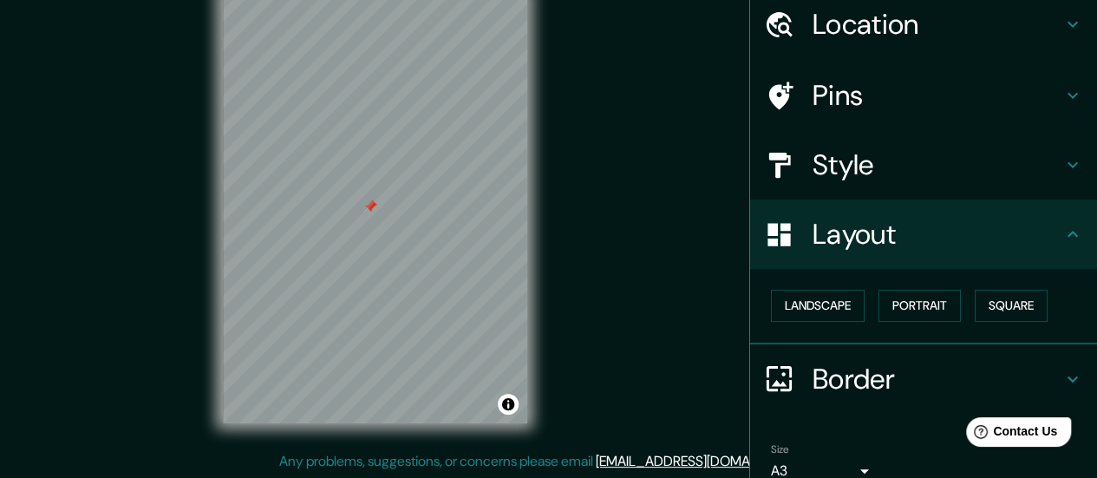
scroll to position [144, 0]
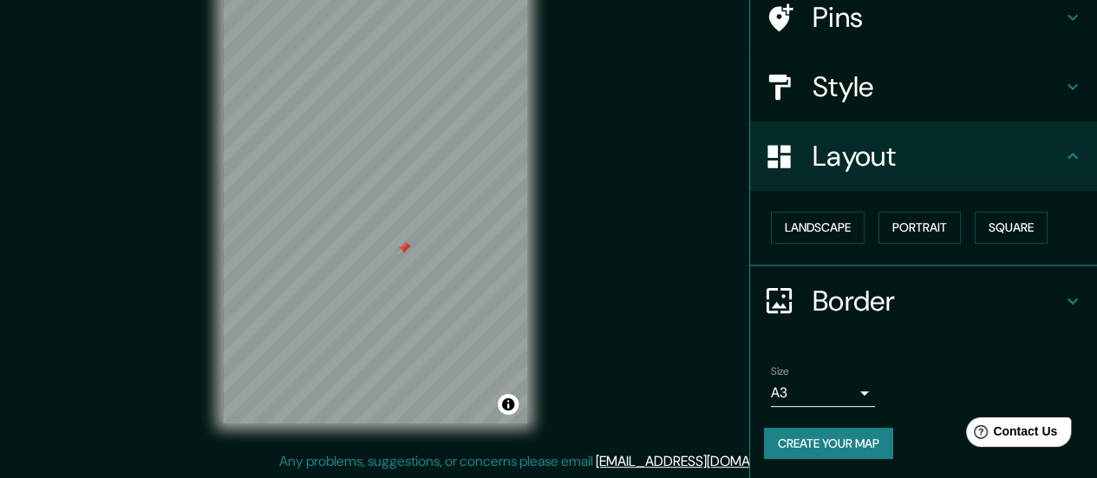
click at [683, 209] on div "Mappin Location [GEOGRAPHIC_DATA], [GEOGRAPHIC_DATA], [GEOGRAPHIC_DATA] [GEOGRA…" at bounding box center [548, 221] width 1097 height 513
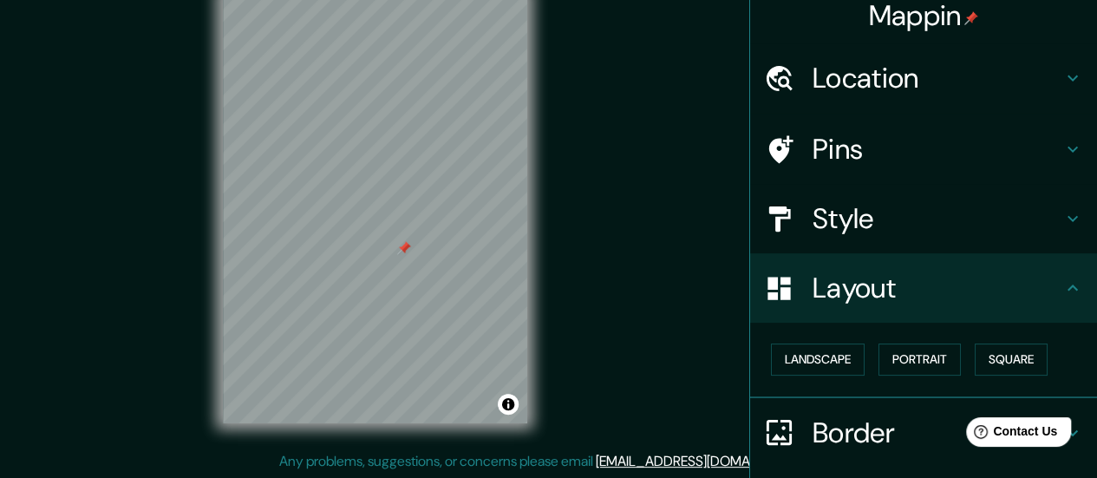
scroll to position [0, 0]
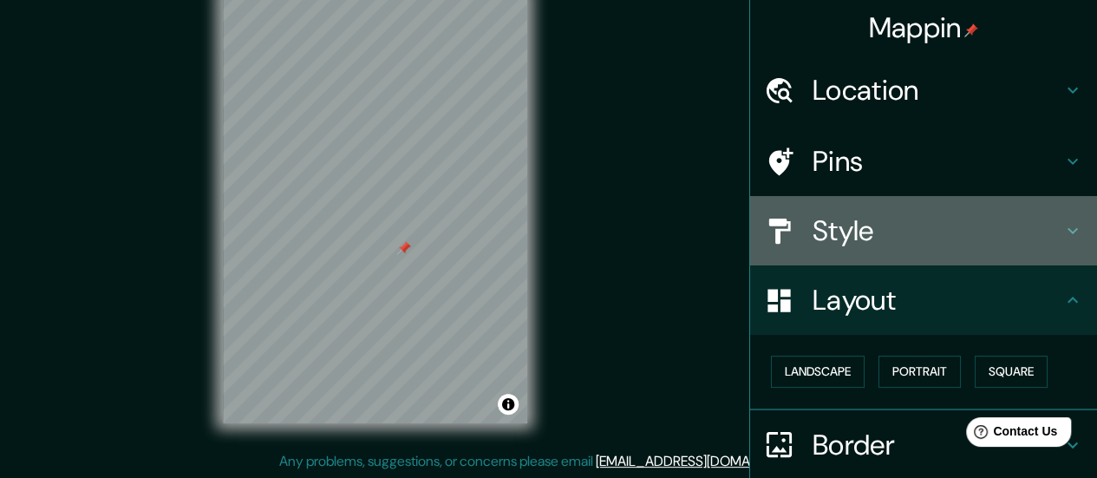
click at [876, 228] on h4 "Style" at bounding box center [937, 230] width 250 height 35
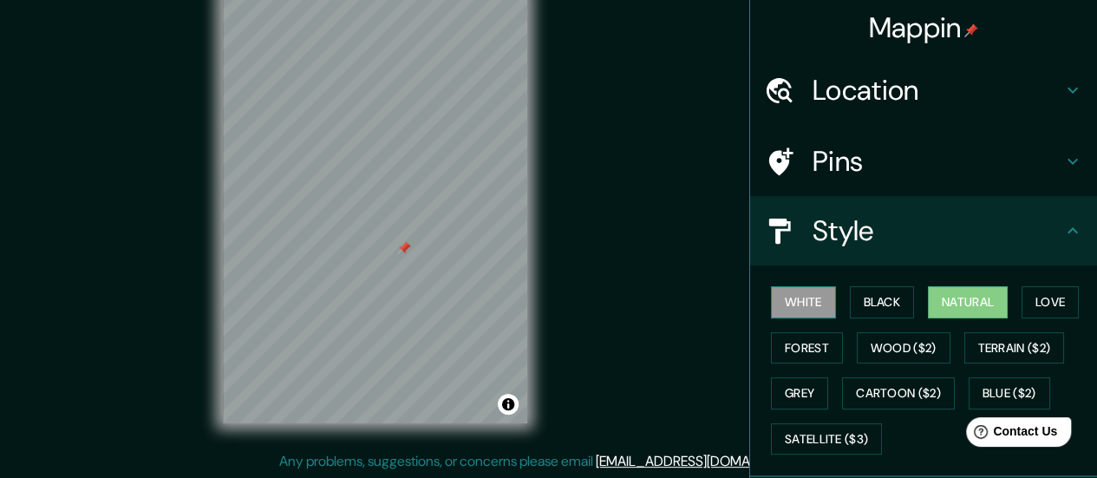
click at [808, 290] on button "White" at bounding box center [803, 302] width 65 height 32
click at [880, 299] on button "Black" at bounding box center [882, 302] width 65 height 32
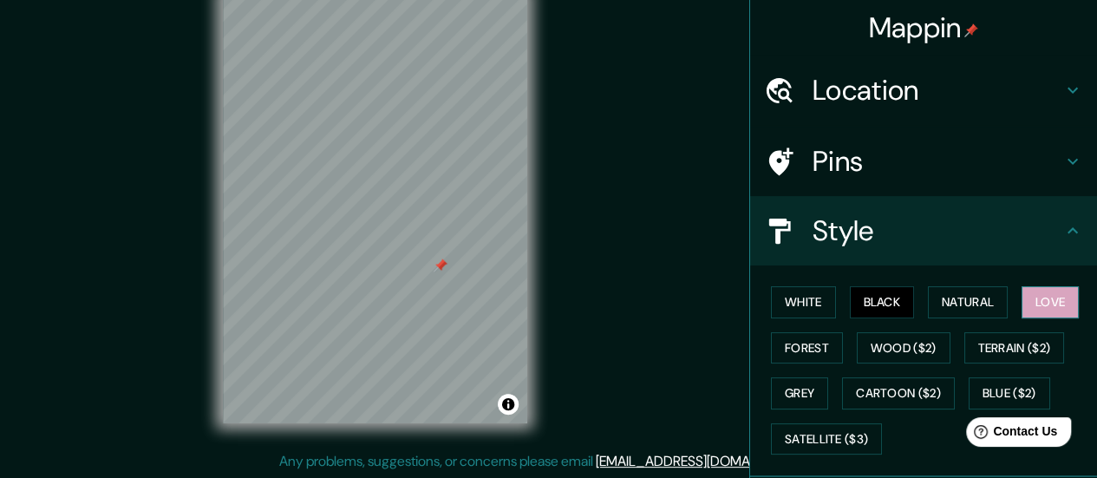
click at [1021, 303] on button "Love" at bounding box center [1049, 302] width 57 height 32
click at [791, 351] on button "Forest" at bounding box center [807, 348] width 72 height 32
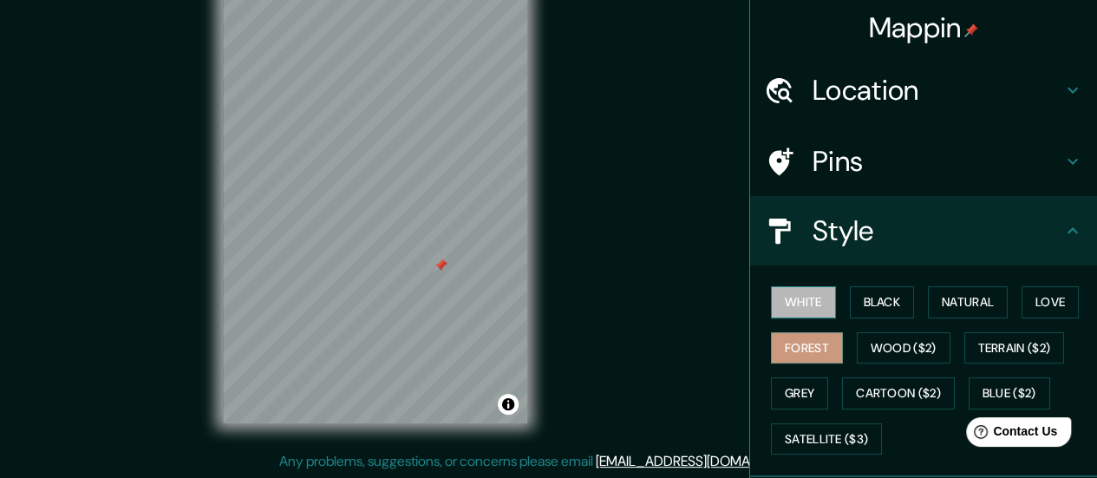
click at [799, 292] on button "White" at bounding box center [803, 302] width 65 height 32
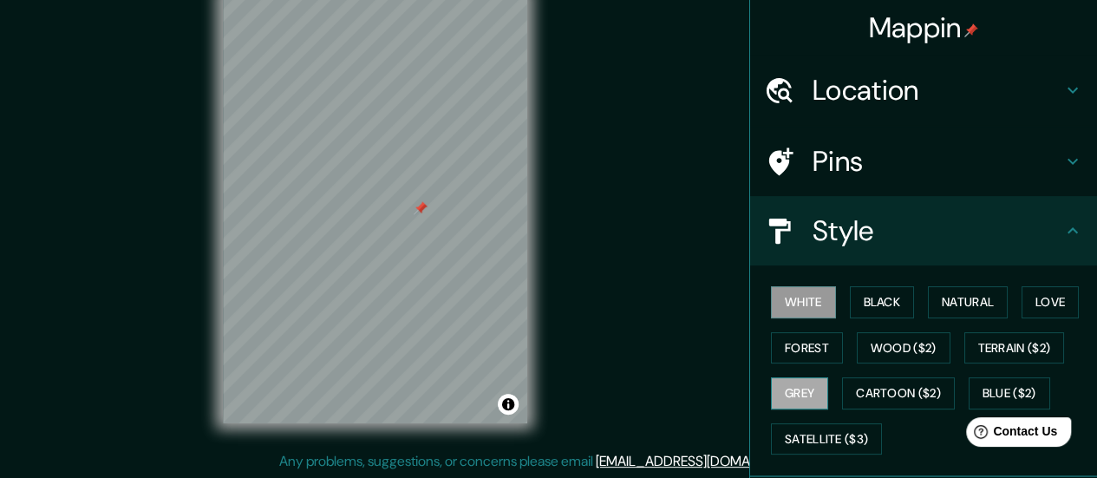
click at [801, 379] on button "Grey" at bounding box center [799, 393] width 57 height 32
click at [805, 313] on button "White" at bounding box center [803, 302] width 65 height 32
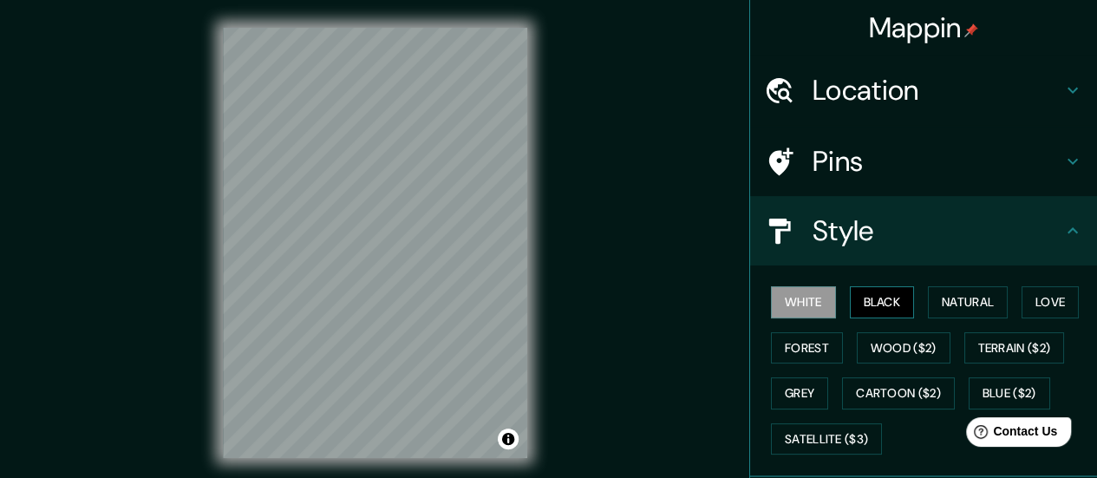
click at [871, 294] on button "Black" at bounding box center [882, 302] width 65 height 32
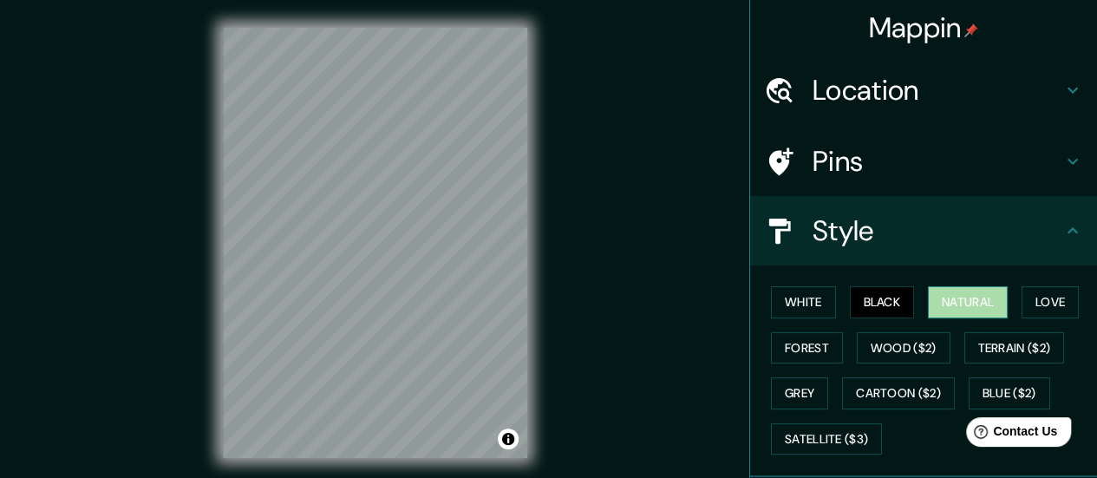
click at [947, 294] on button "Natural" at bounding box center [968, 302] width 80 height 32
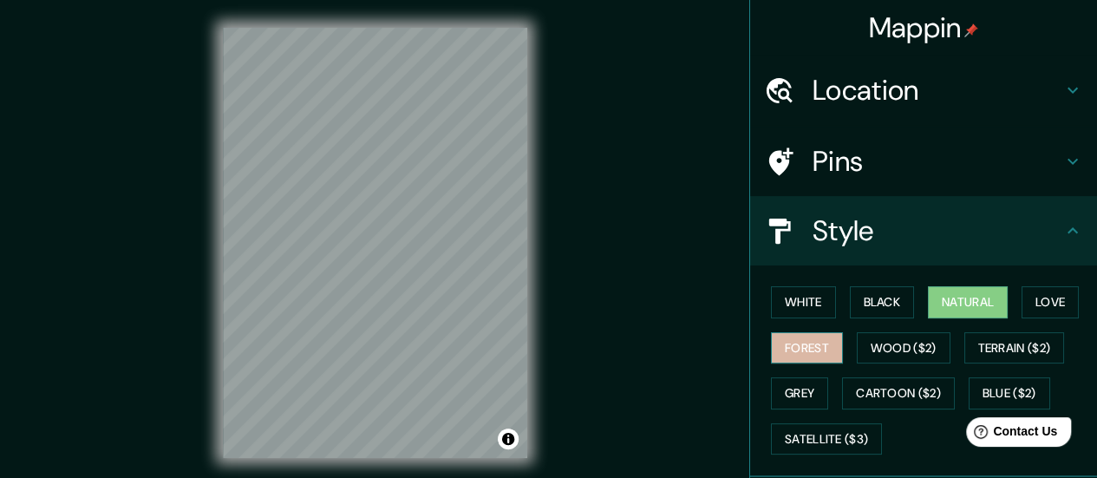
click at [810, 346] on button "Forest" at bounding box center [807, 348] width 72 height 32
drag, startPoint x: 867, startPoint y: 300, endPoint x: 952, endPoint y: 299, distance: 85.0
click at [870, 300] on button "Black" at bounding box center [882, 302] width 65 height 32
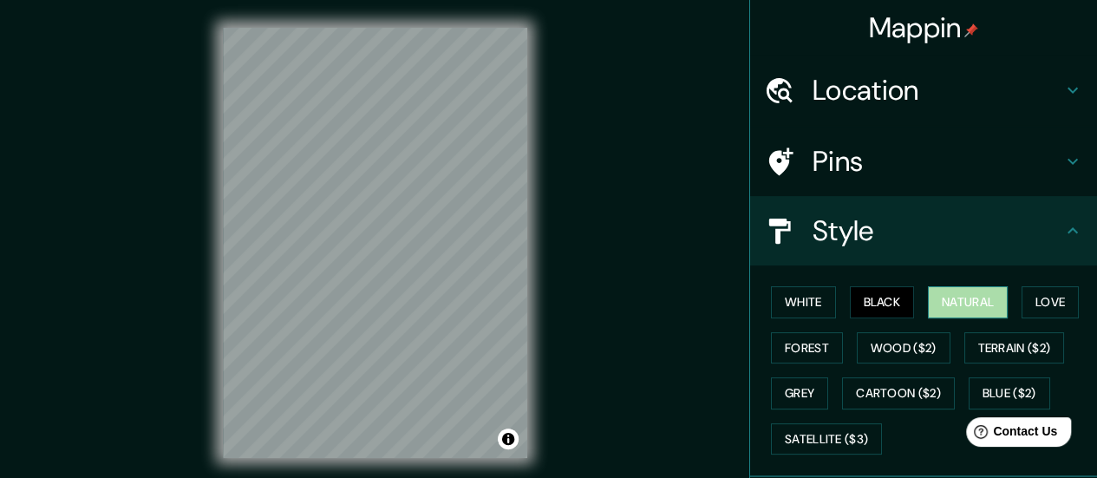
click at [952, 299] on button "Natural" at bounding box center [968, 302] width 80 height 32
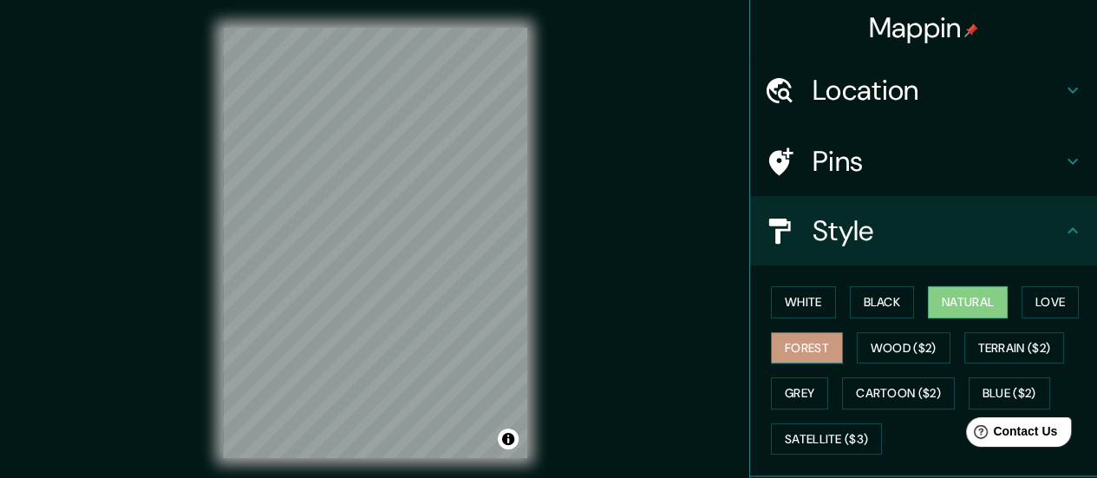
click at [813, 337] on button "Forest" at bounding box center [807, 348] width 72 height 32
click at [871, 300] on button "Black" at bounding box center [882, 302] width 65 height 32
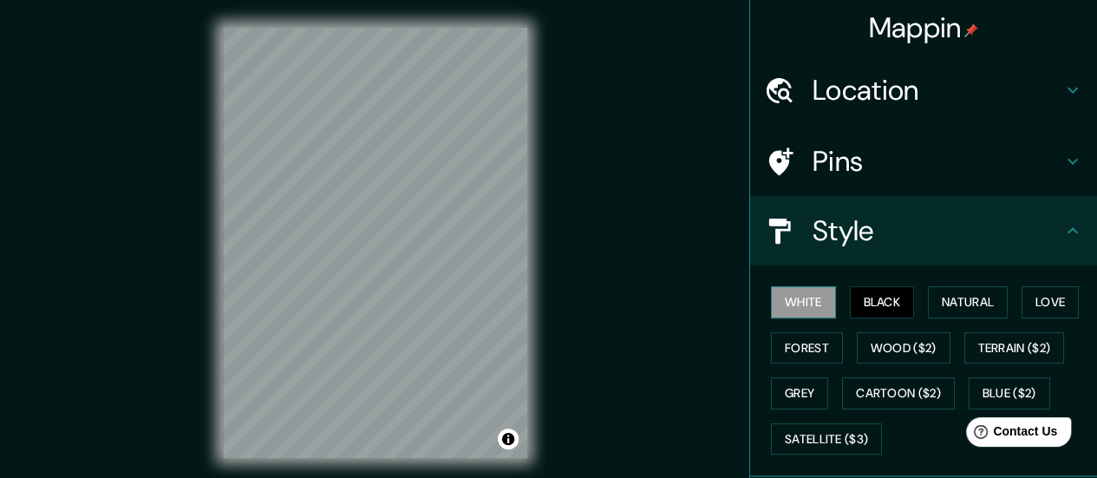
click at [819, 294] on button "White" at bounding box center [803, 302] width 65 height 32
click at [933, 296] on button "Natural" at bounding box center [968, 302] width 80 height 32
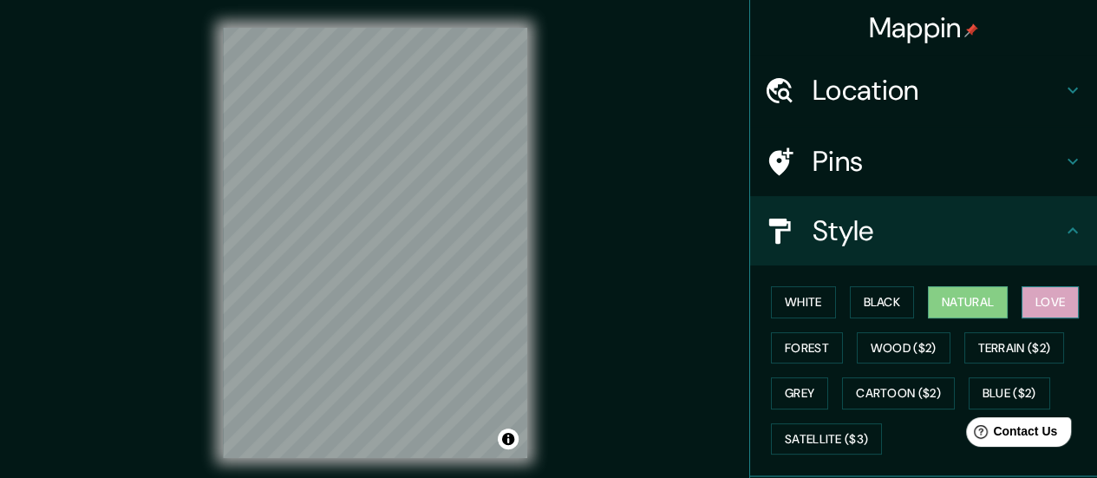
click at [1028, 303] on button "Love" at bounding box center [1049, 302] width 57 height 32
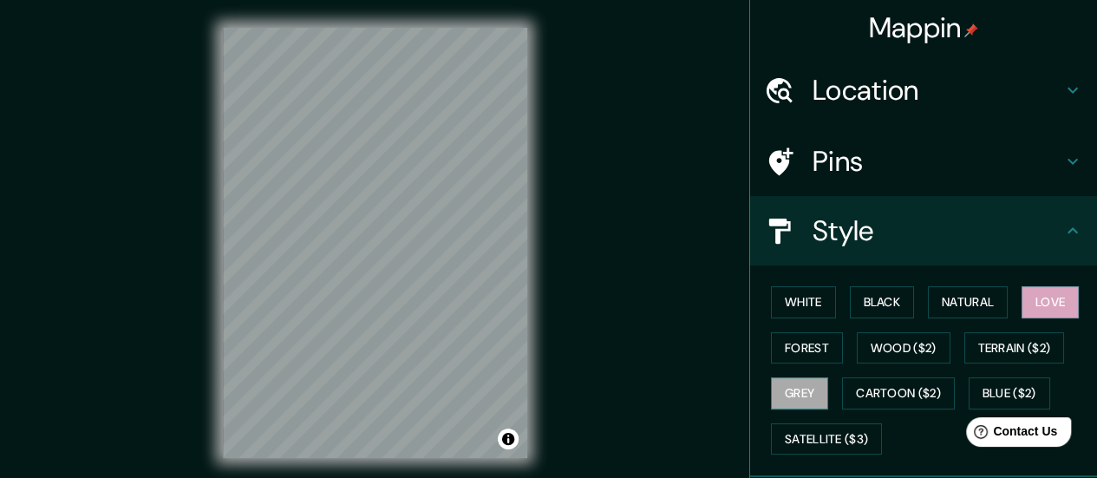
click at [787, 392] on button "Grey" at bounding box center [799, 393] width 57 height 32
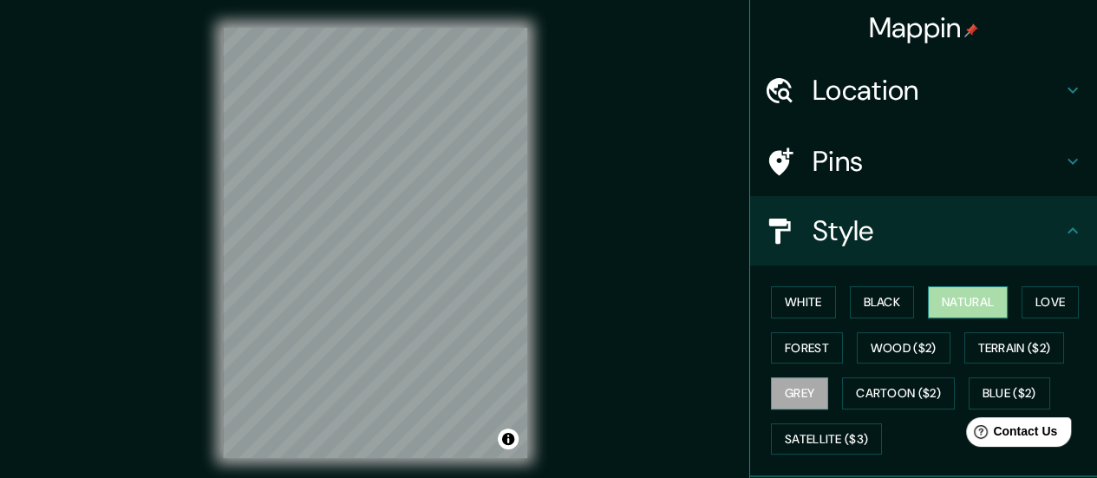
click at [947, 306] on button "Natural" at bounding box center [968, 302] width 80 height 32
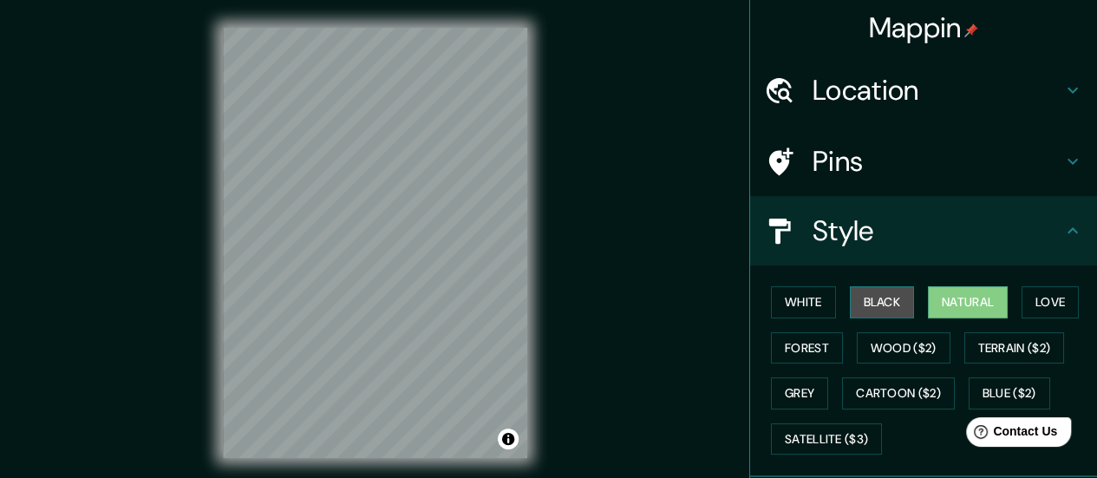
click at [870, 297] on button "Black" at bounding box center [882, 302] width 65 height 32
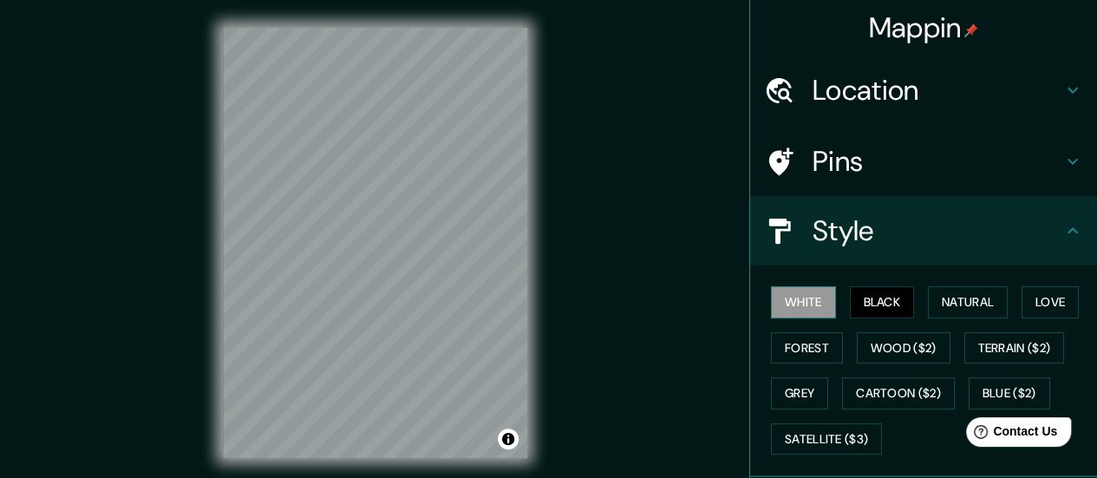
click at [784, 301] on button "White" at bounding box center [803, 302] width 65 height 32
click at [952, 308] on button "Natural" at bounding box center [968, 302] width 80 height 32
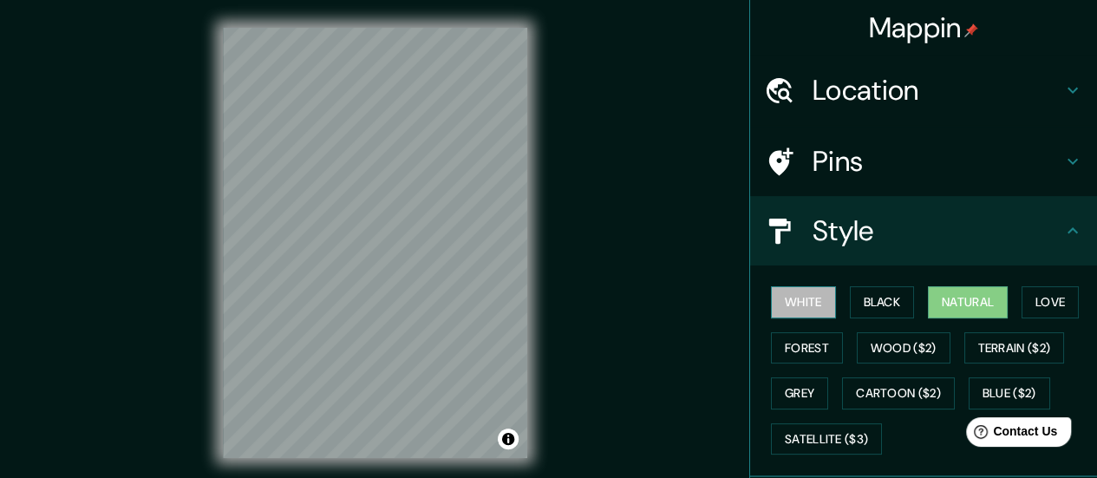
click at [804, 295] on button "White" at bounding box center [803, 302] width 65 height 32
click at [976, 296] on button "Natural" at bounding box center [968, 302] width 80 height 32
click at [799, 337] on button "Forest" at bounding box center [807, 348] width 72 height 32
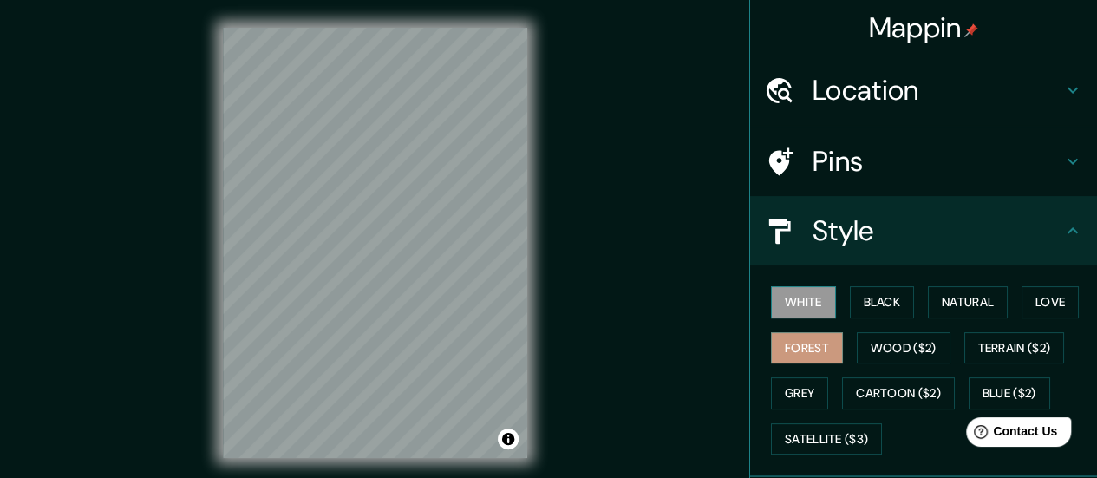
click at [786, 286] on button "White" at bounding box center [803, 302] width 65 height 32
click at [919, 99] on h4 "Location" at bounding box center [937, 90] width 250 height 35
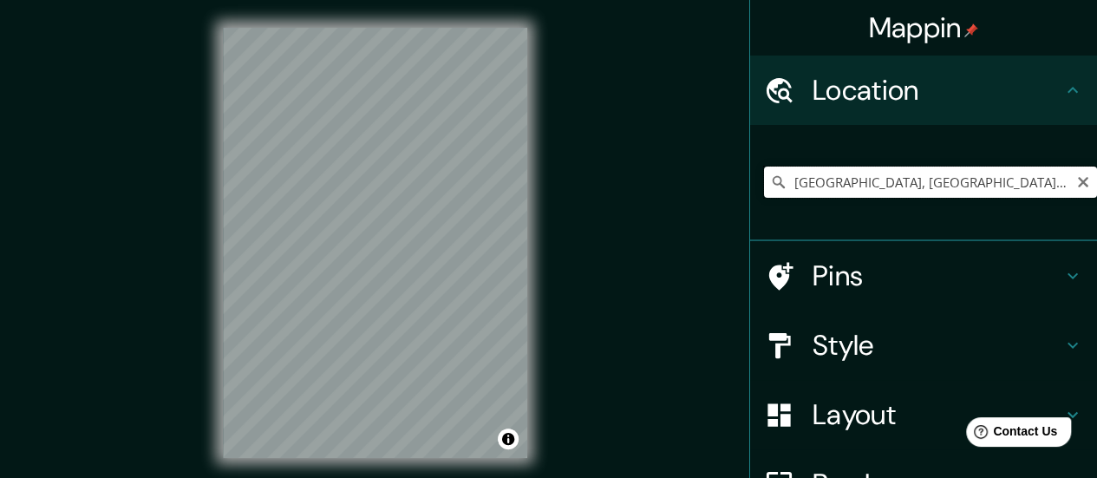
click at [924, 174] on input "[GEOGRAPHIC_DATA], [GEOGRAPHIC_DATA], [GEOGRAPHIC_DATA]" at bounding box center [930, 181] width 333 height 31
click at [1078, 183] on icon "Clear" at bounding box center [1083, 182] width 10 height 10
click at [898, 181] on input "[PERSON_NAME], [GEOGRAPHIC_DATA], [GEOGRAPHIC_DATA], U9120, [GEOGRAPHIC_DATA]" at bounding box center [930, 181] width 333 height 31
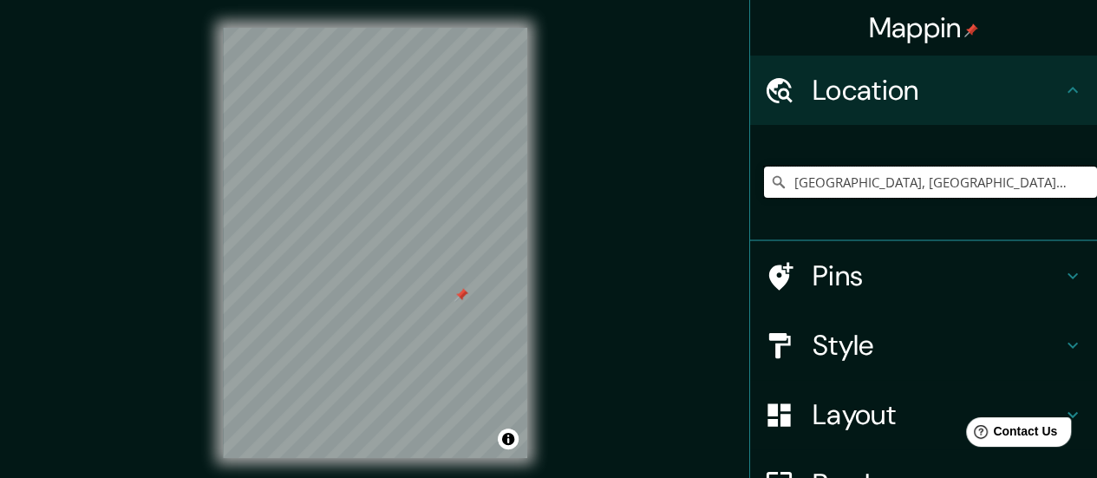
type input "[GEOGRAPHIC_DATA], [GEOGRAPHIC_DATA], [GEOGRAPHIC_DATA]"
click at [860, 293] on div "Pins" at bounding box center [923, 275] width 347 height 69
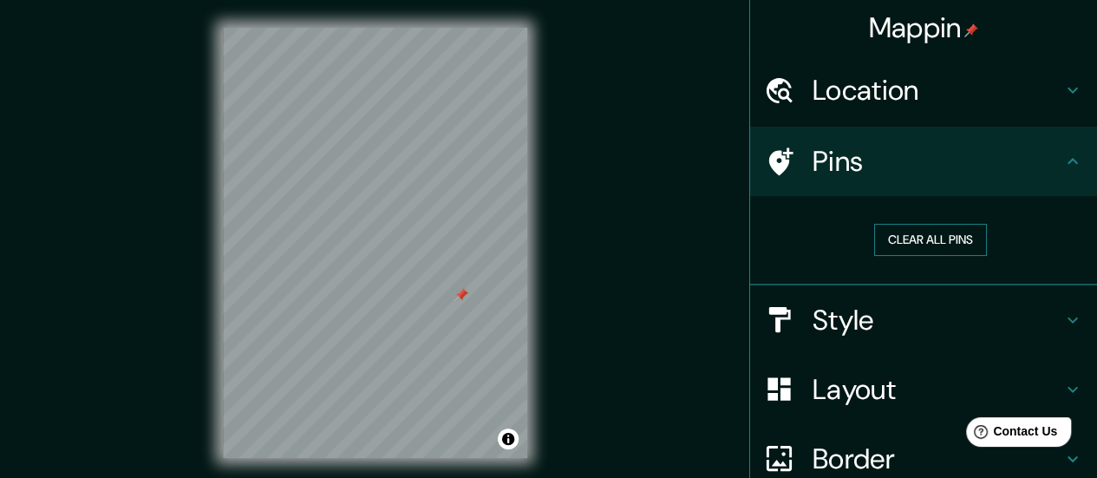
click at [928, 236] on button "Clear all pins" at bounding box center [930, 240] width 113 height 32
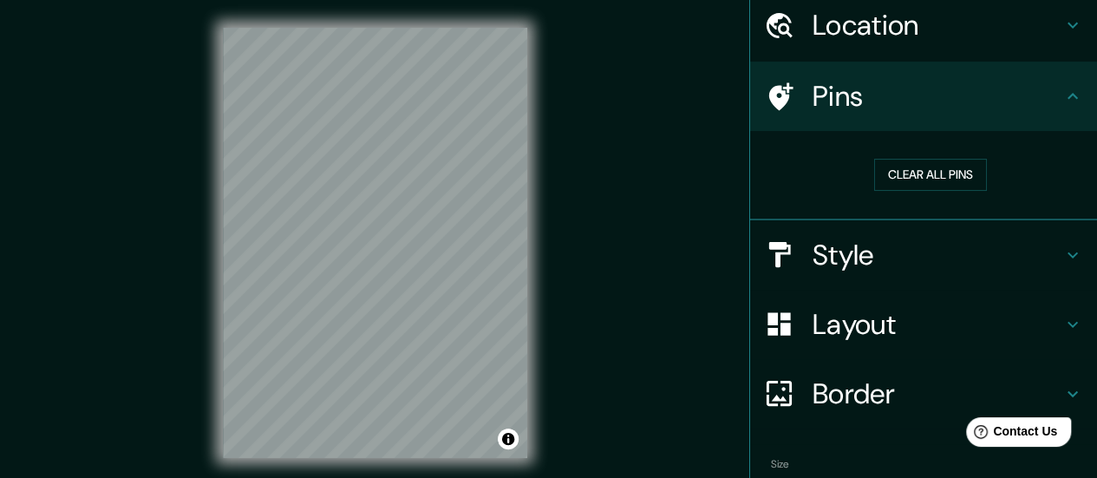
scroll to position [158, 0]
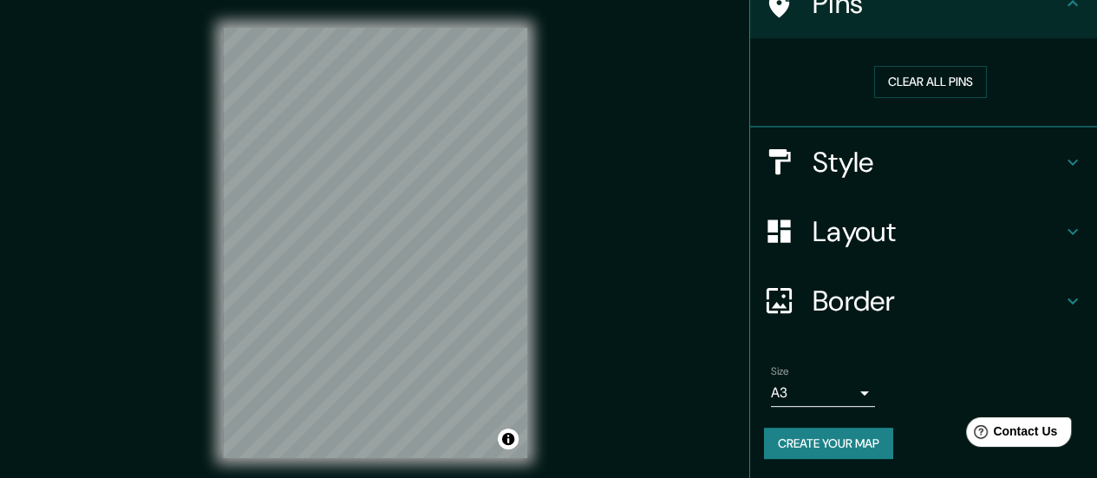
click at [887, 173] on h4 "Style" at bounding box center [937, 162] width 250 height 35
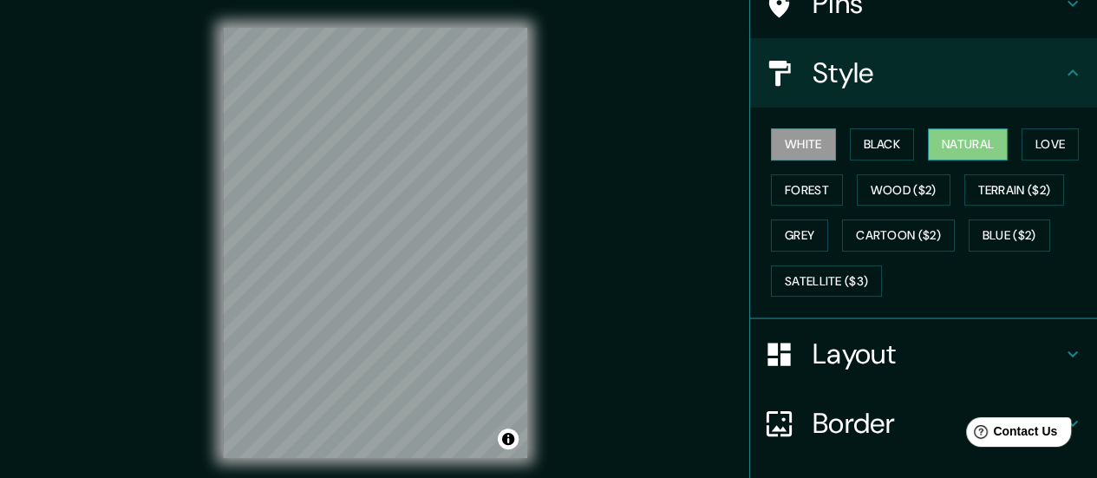
click at [930, 147] on button "Natural" at bounding box center [968, 144] width 80 height 32
